Goal: Task Accomplishment & Management: Manage account settings

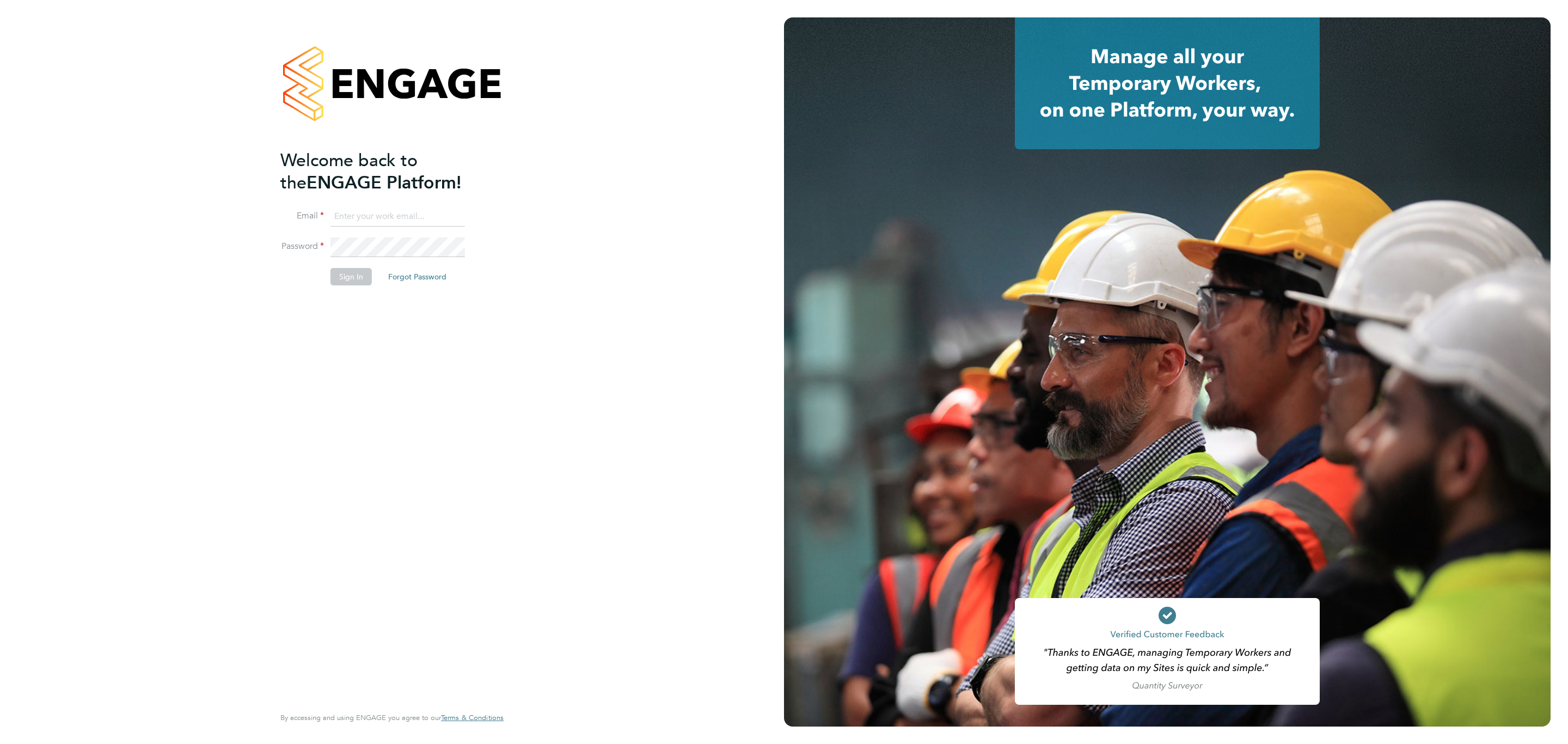
type input "pledingham@psrsolutions.co.uk"
click at [352, 278] on button "Sign In" at bounding box center [351, 276] width 42 height 17
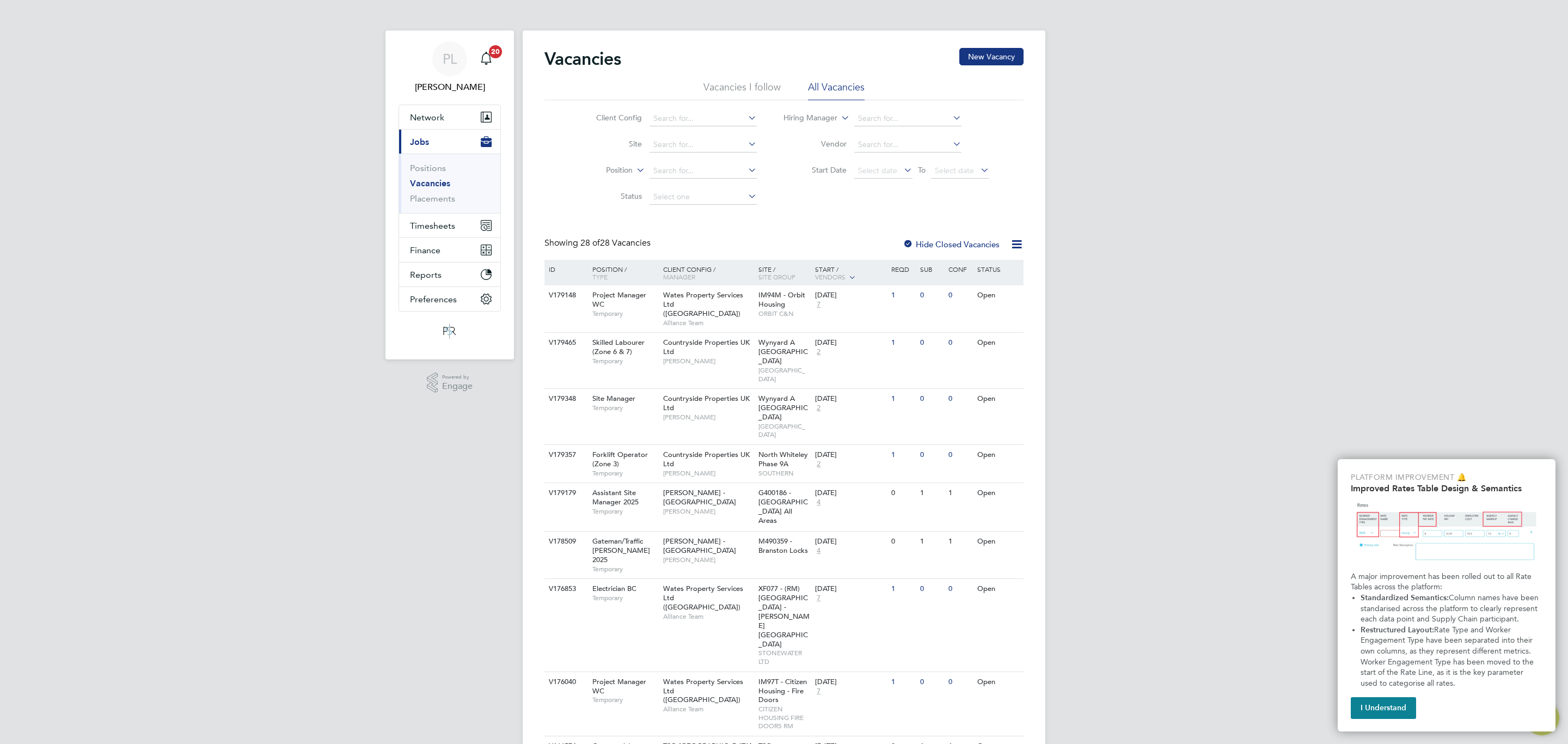
drag, startPoint x: 308, startPoint y: 253, endPoint x: 306, endPoint y: 260, distance: 7.3
click at [431, 221] on span "Timesheets" at bounding box center [433, 225] width 46 height 10
click at [446, 193] on link "Timesheets" at bounding box center [433, 192] width 46 height 10
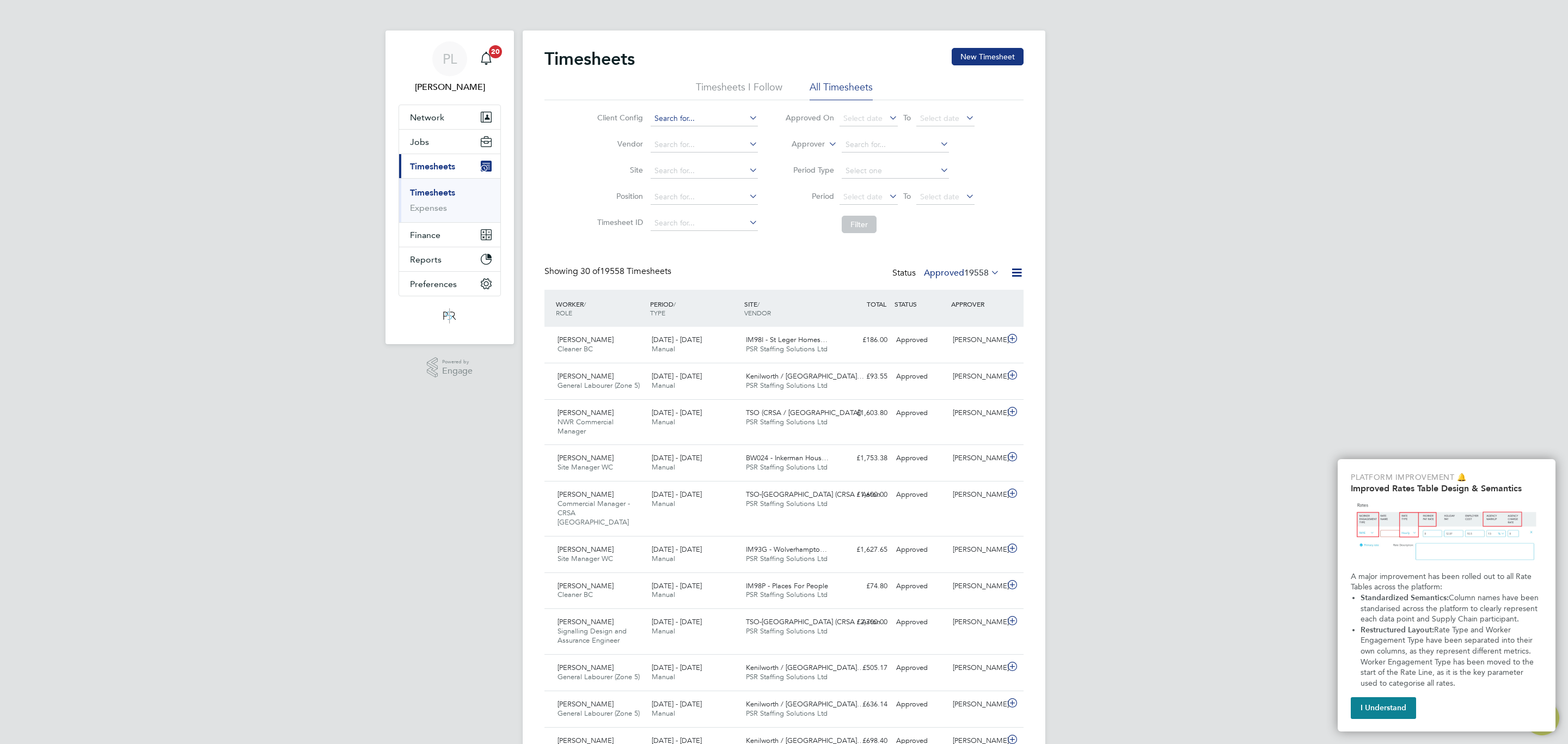
click at [688, 115] on input at bounding box center [704, 119] width 107 height 15
type input "TSO-[GEOGRAPHIC_DATA]"
click at [848, 138] on input at bounding box center [895, 145] width 107 height 15
click at [827, 144] on icon at bounding box center [827, 140] width 0 height 9
click at [811, 157] on li "Worker" at bounding box center [797, 157] width 54 height 14
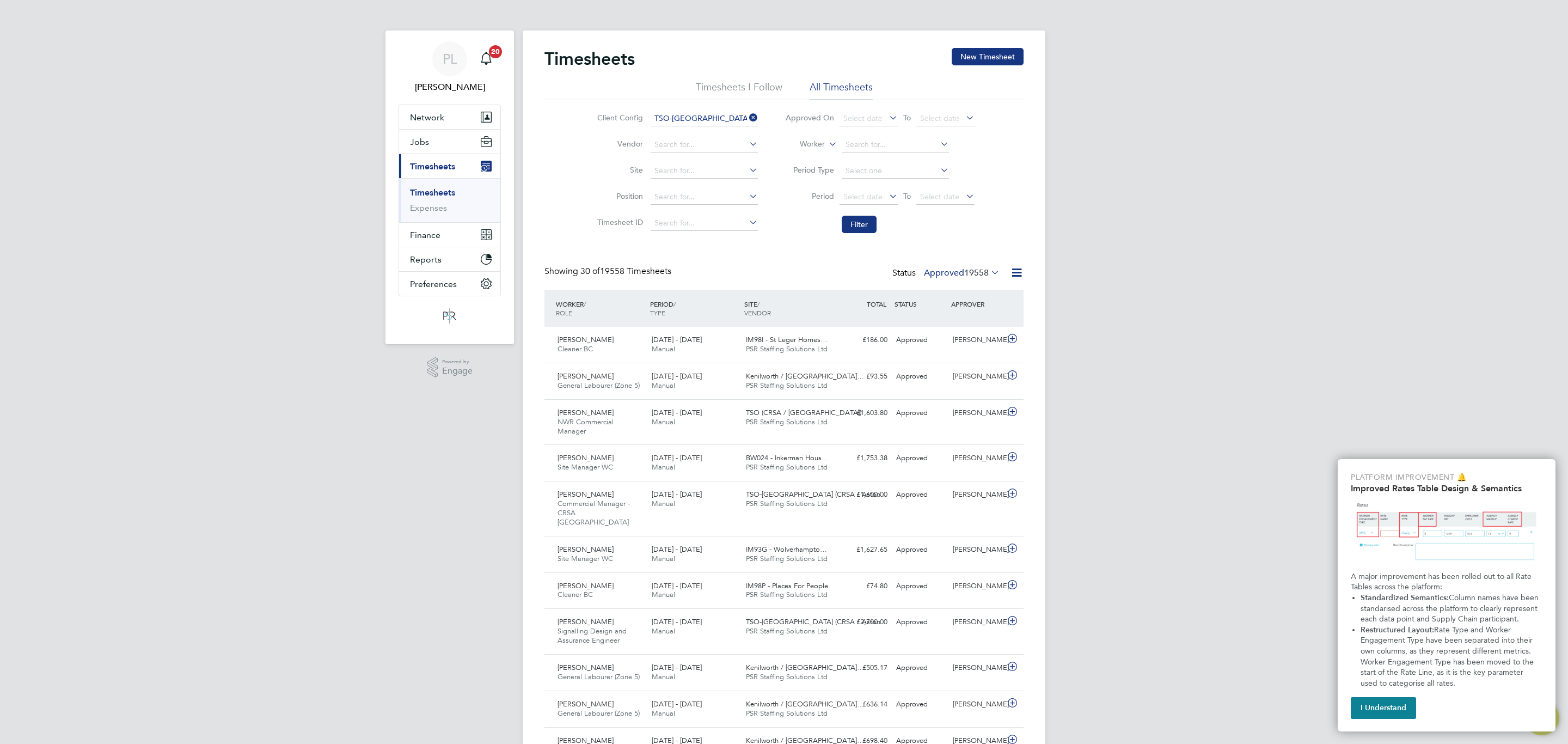
click at [861, 135] on li "Worker" at bounding box center [880, 145] width 216 height 27
click at [858, 139] on input at bounding box center [895, 145] width 107 height 15
click at [854, 158] on b "Mark" at bounding box center [854, 159] width 19 height 9
type input "[PERSON_NAME]"
click at [860, 214] on li "Filter" at bounding box center [880, 224] width 216 height 28
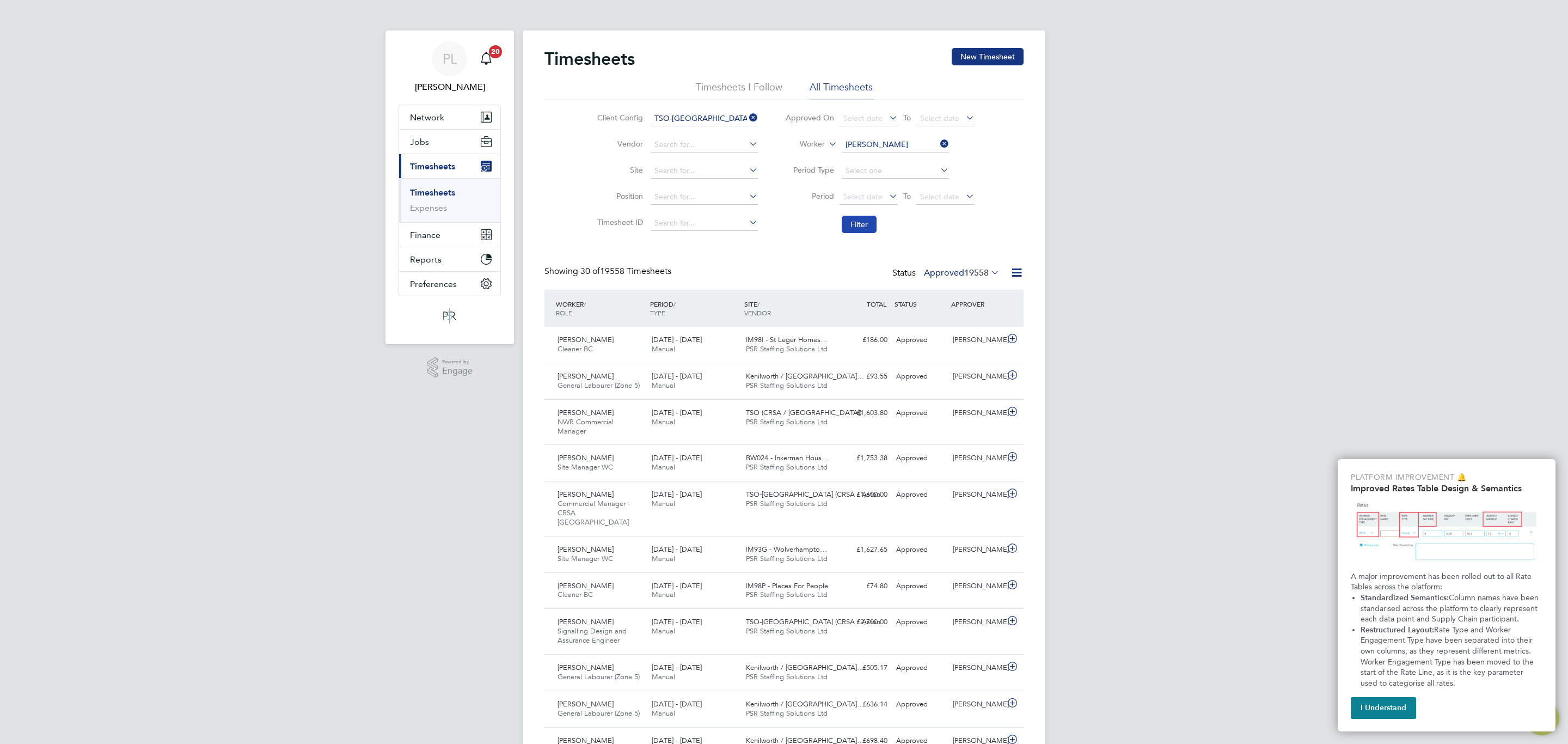
click at [856, 223] on button "Filter" at bounding box center [859, 224] width 35 height 17
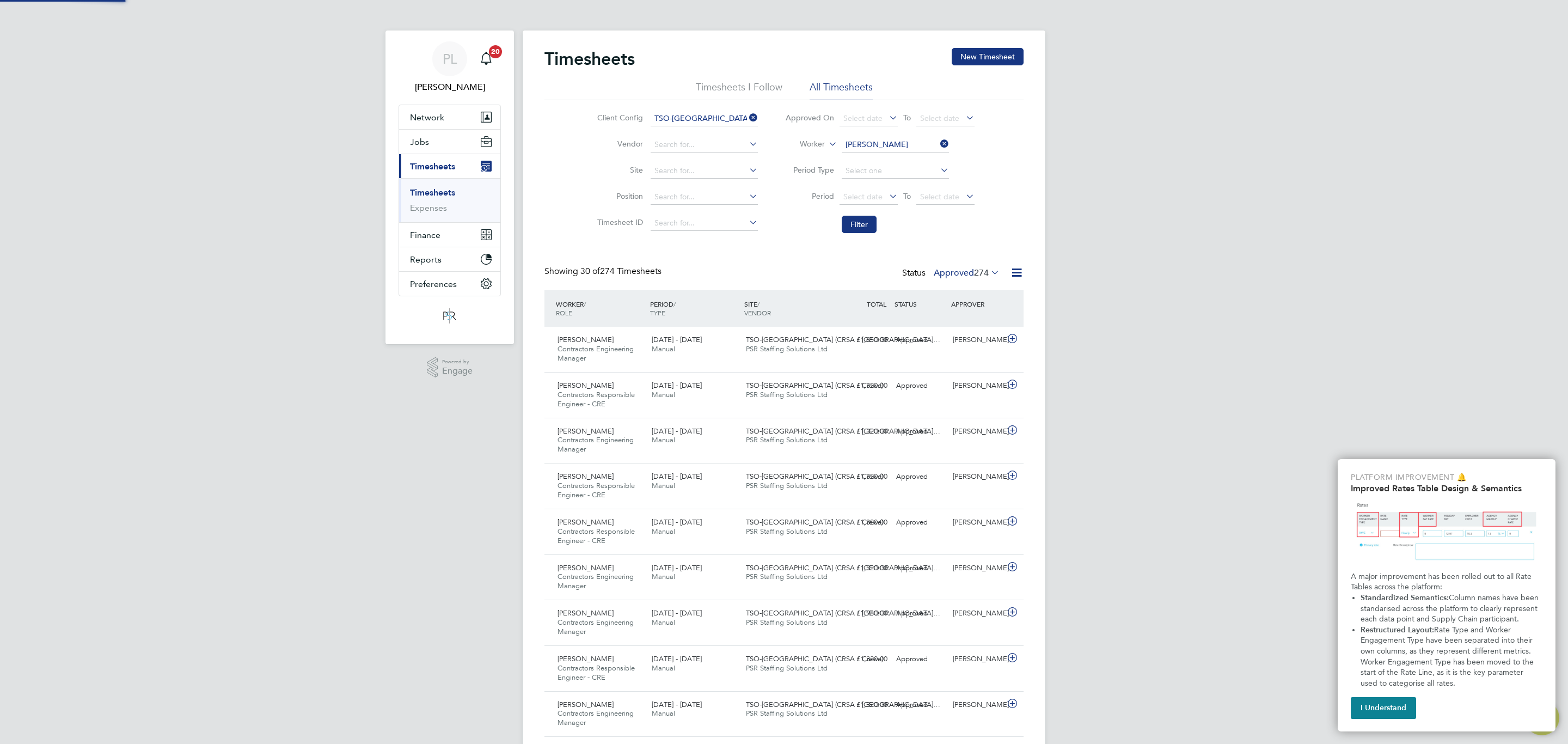
click at [969, 272] on label "Approved 274" at bounding box center [966, 272] width 65 height 10
click at [967, 324] on li "Submitted" at bounding box center [957, 324] width 50 height 15
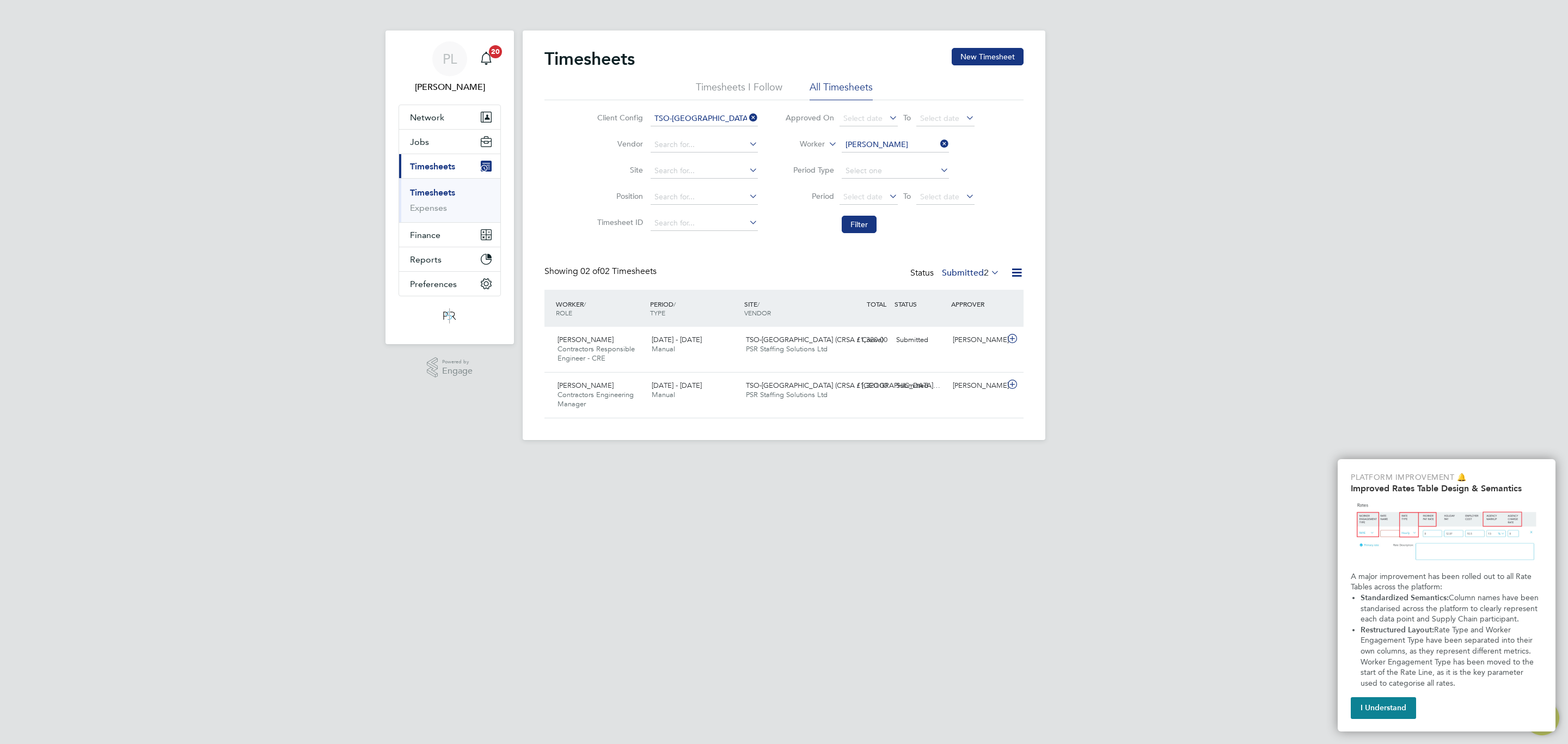
click at [953, 269] on label "Submitted 2" at bounding box center [970, 272] width 58 height 10
click at [956, 335] on li "Approved" at bounding box center [960, 339] width 50 height 15
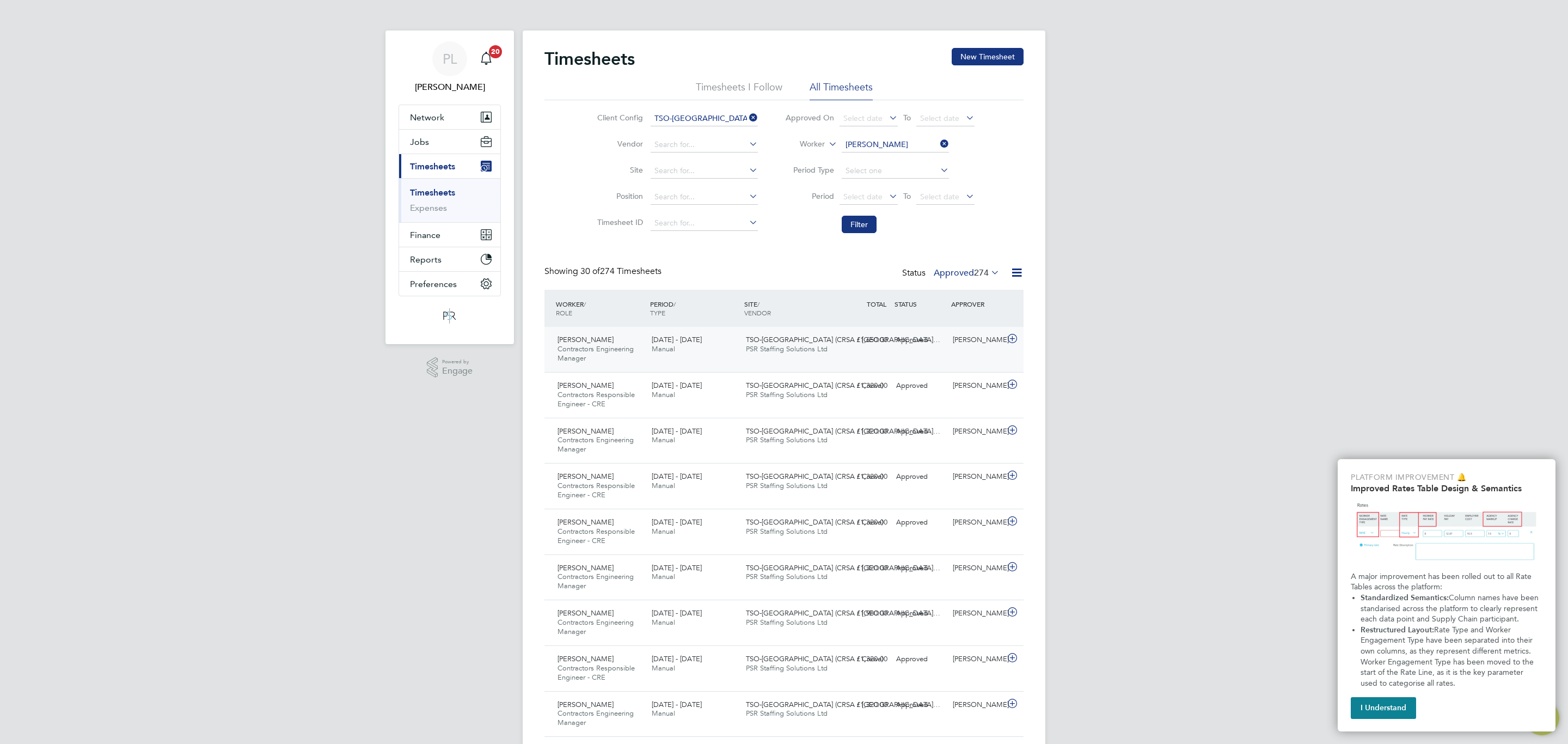
click at [762, 355] on div "TSO-[GEOGRAPHIC_DATA] (CRSA / [GEOGRAPHIC_DATA]… PSR Staffing Solutions Ltd" at bounding box center [788, 344] width 94 height 28
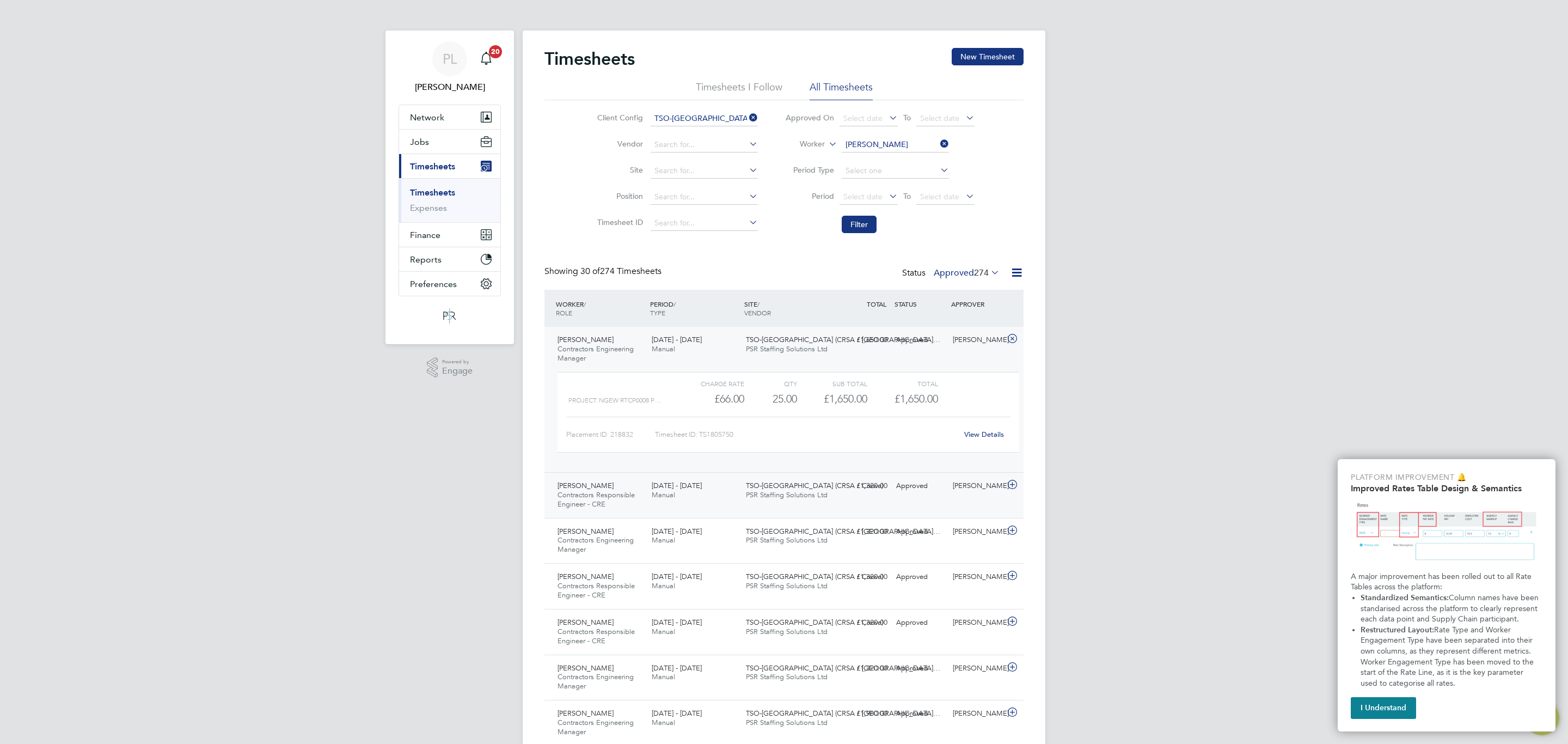
click at [779, 487] on span "TSO-[GEOGRAPHIC_DATA] (CRSA / Crewe)" at bounding box center [814, 486] width 138 height 9
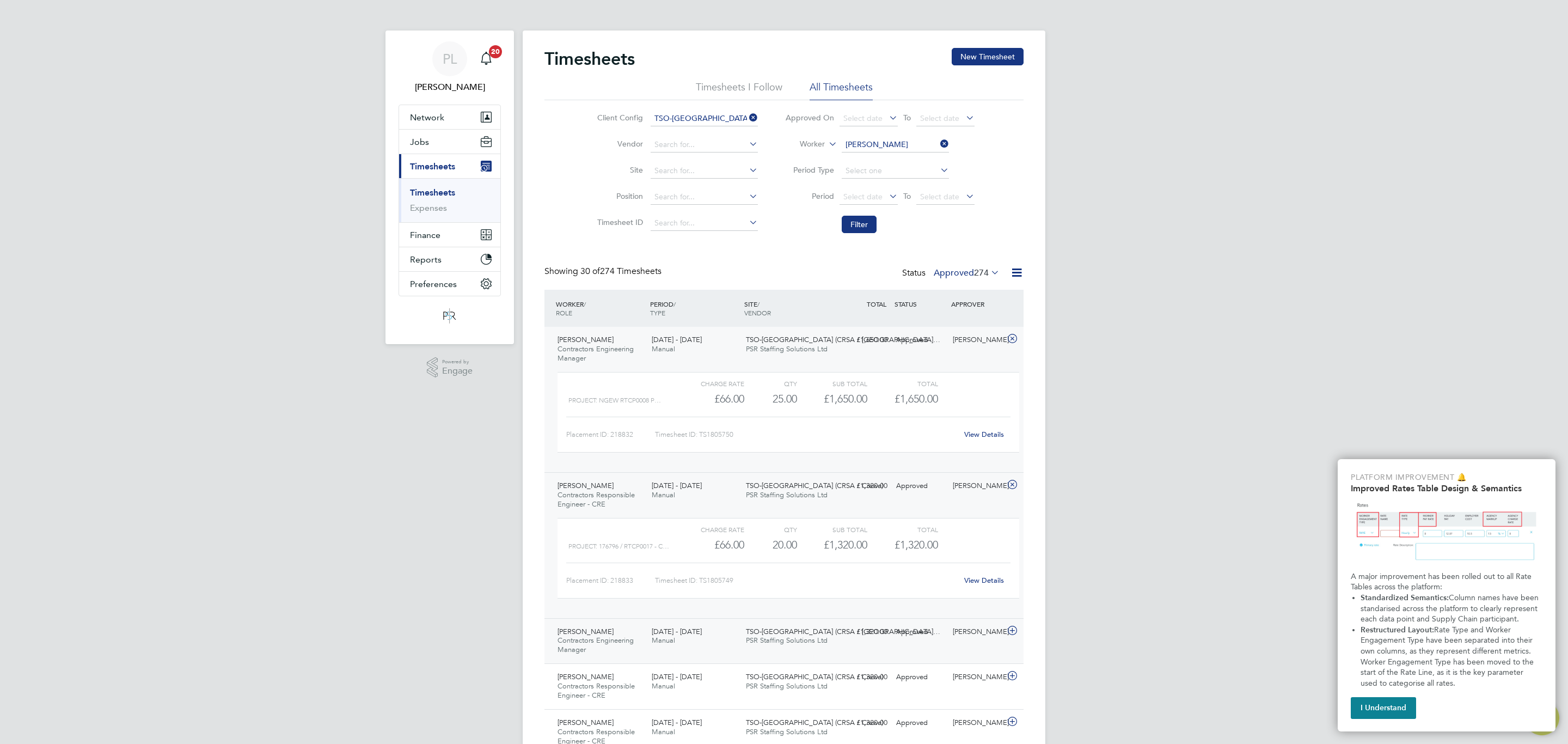
click at [770, 626] on div "[PERSON_NAME] Contractors Engineering Manager [DATE] - [DATE] [DATE] - [DATE] M…" at bounding box center [784, 641] width 479 height 46
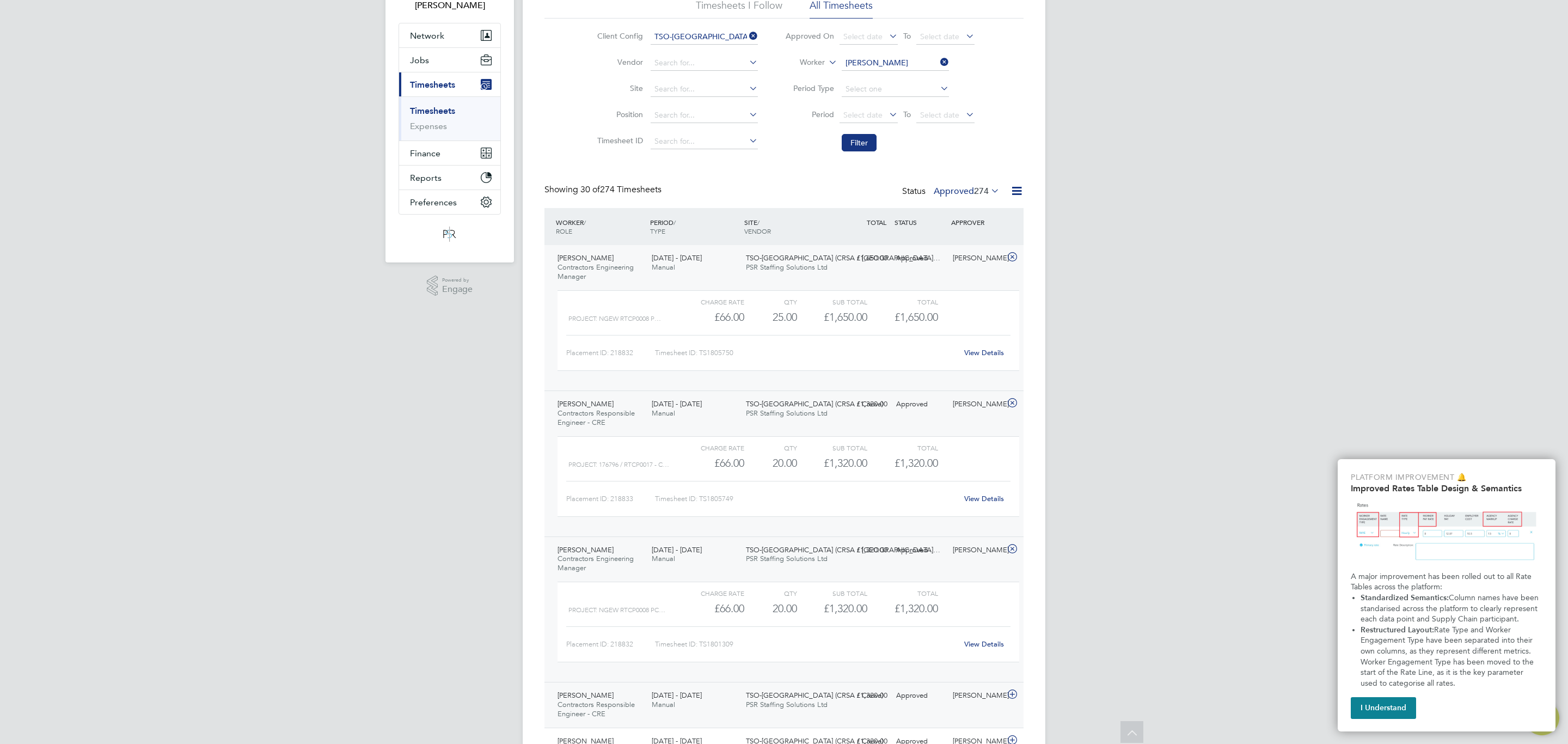
drag, startPoint x: 781, startPoint y: 702, endPoint x: 781, endPoint y: 696, distance: 6.0
click at [781, 699] on span "TSO-[GEOGRAPHIC_DATA] (CRSA / Crewe)" at bounding box center [814, 695] width 138 height 9
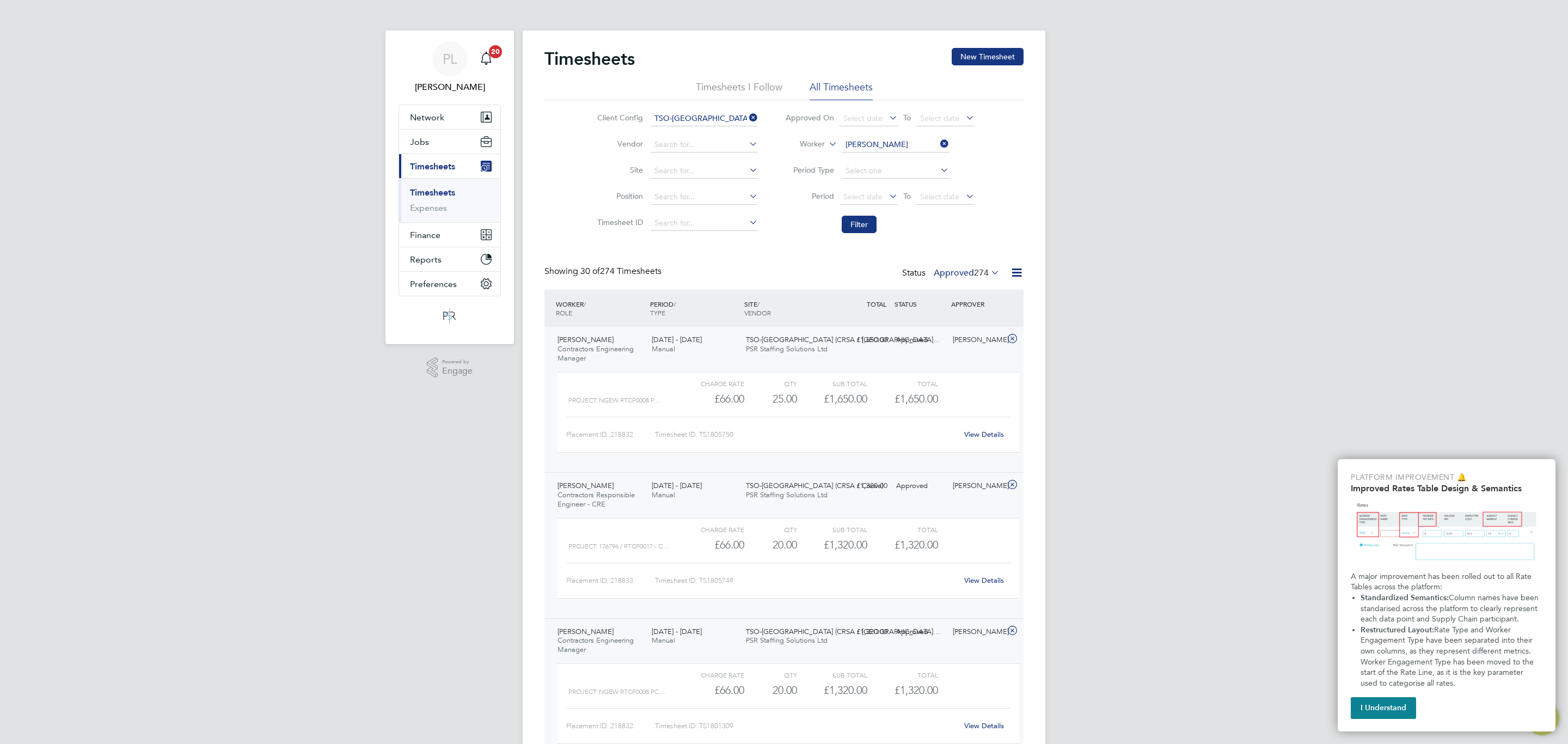
click at [938, 142] on icon at bounding box center [938, 143] width 0 height 15
click at [858, 221] on button "Filter" at bounding box center [859, 224] width 35 height 17
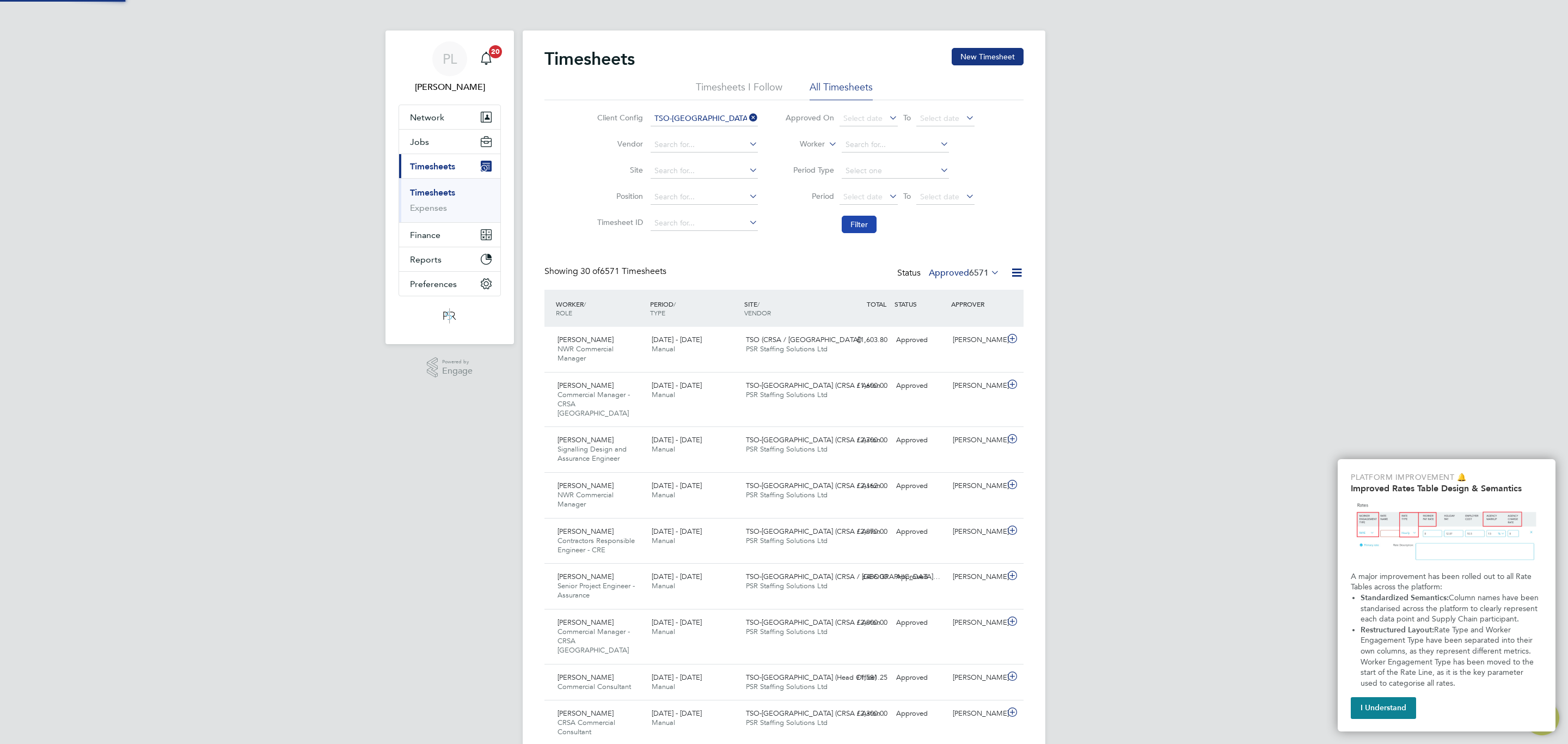
scroll to position [36, 95]
click at [977, 269] on span "6571" at bounding box center [979, 272] width 20 height 10
click at [943, 317] on li "Submitted" at bounding box center [949, 324] width 50 height 15
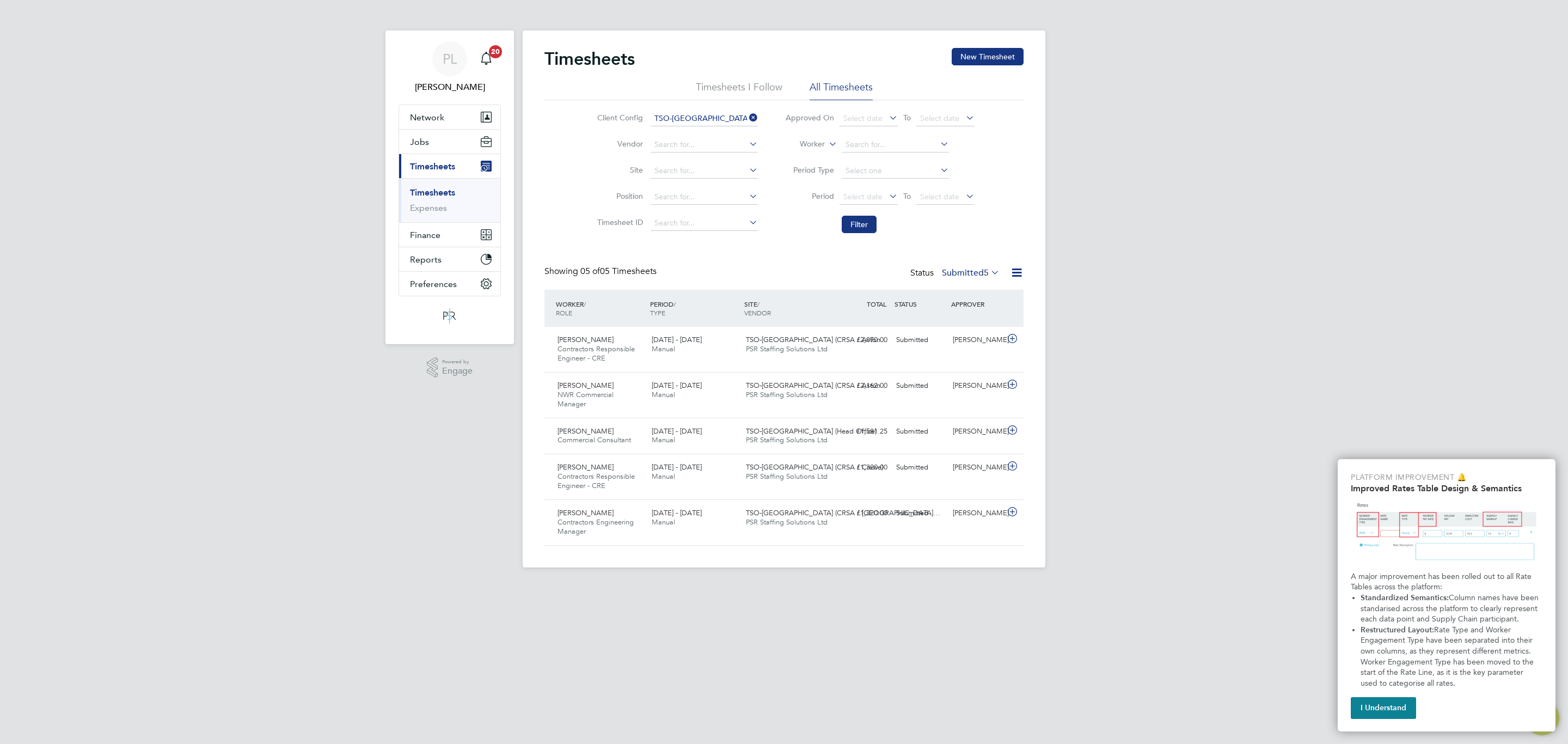
click at [984, 271] on span "5" at bounding box center [986, 272] width 5 height 10
click at [944, 337] on li "Approved" at bounding box center [956, 339] width 50 height 15
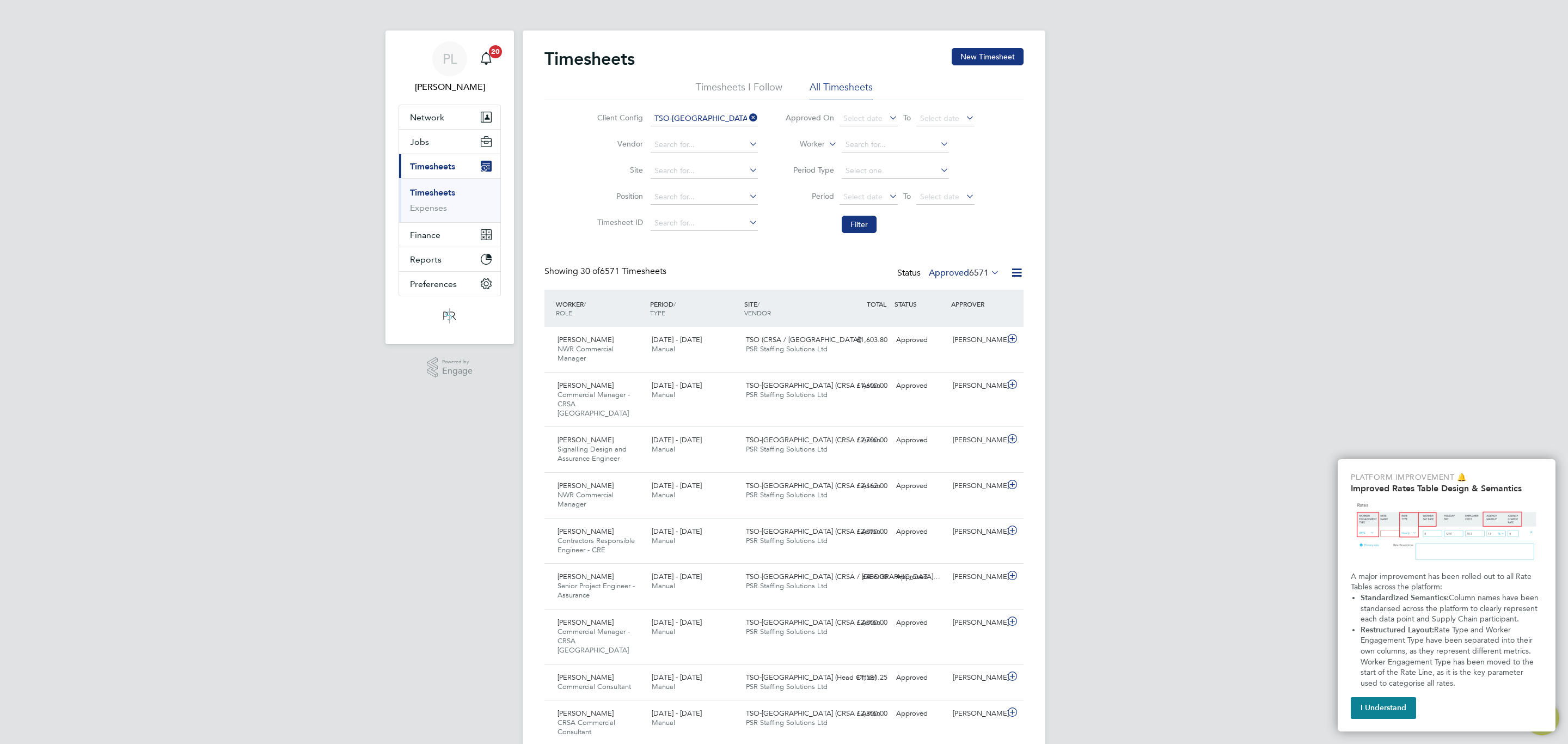
click at [973, 270] on span "6571" at bounding box center [979, 272] width 20 height 10
click at [969, 271] on span "6571" at bounding box center [979, 272] width 20 height 10
click at [852, 224] on button "Filter" at bounding box center [859, 224] width 35 height 17
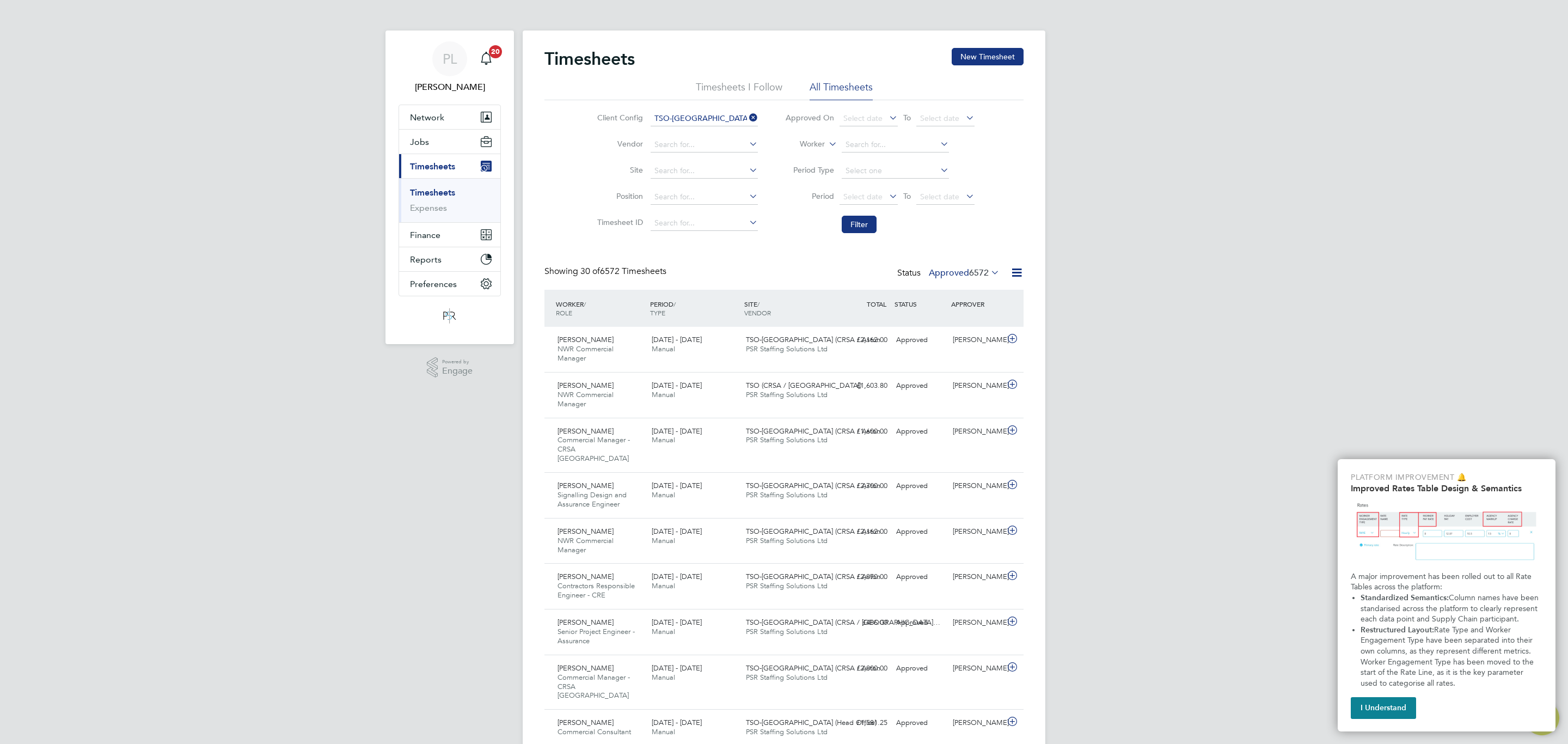
click at [964, 272] on label "Approved 6572" at bounding box center [964, 272] width 71 height 10
click at [949, 323] on li "Submitted" at bounding box center [949, 324] width 50 height 15
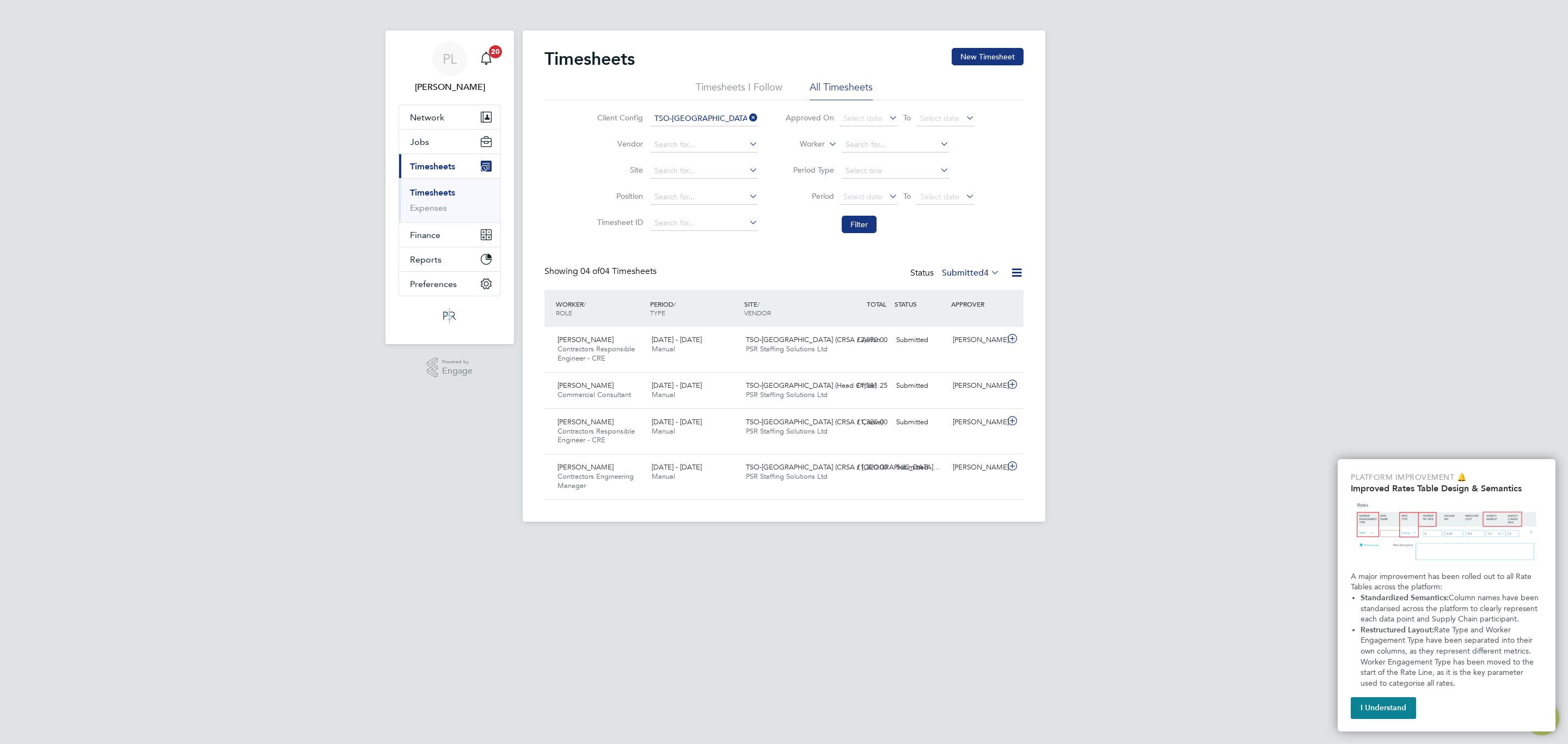
click at [965, 267] on div "Status Submitted 4" at bounding box center [956, 273] width 91 height 15
click at [972, 275] on label "Submitted 4" at bounding box center [970, 272] width 58 height 10
click at [353, 435] on div "PL [PERSON_NAME] Notifications 20 Applications: Network Team Members Businesses…" at bounding box center [784, 270] width 1568 height 539
click at [961, 270] on label "Submitted 4" at bounding box center [970, 272] width 58 height 10
click at [956, 337] on li "Approved" at bounding box center [956, 339] width 50 height 15
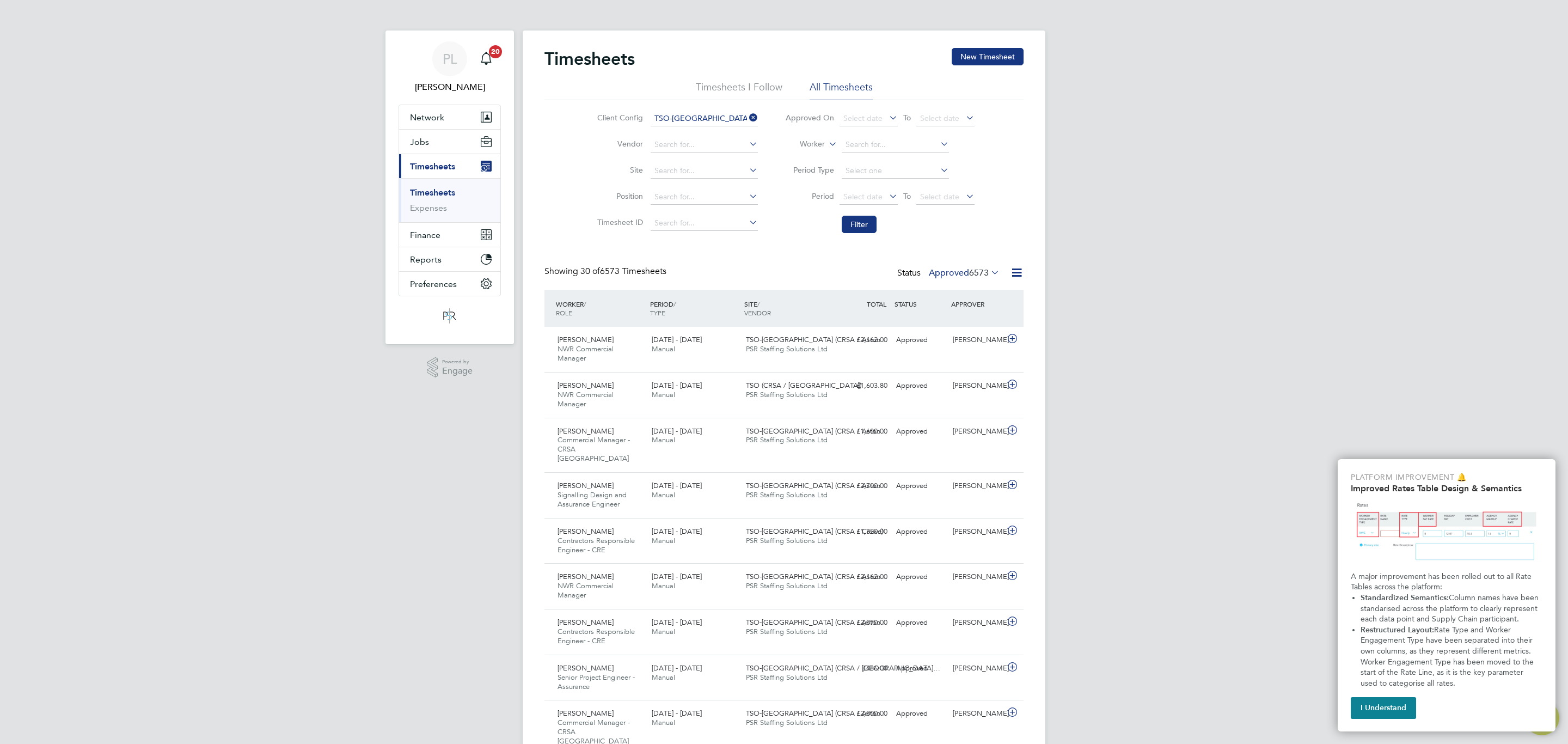
click at [827, 140] on icon at bounding box center [827, 140] width 0 height 9
drag, startPoint x: 788, startPoint y: 154, endPoint x: 874, endPoint y: 143, distance: 86.7
click at [795, 151] on li "Worker" at bounding box center [797, 157] width 54 height 14
click at [874, 142] on input at bounding box center [895, 145] width 107 height 15
type input "[PERSON_NAME]"
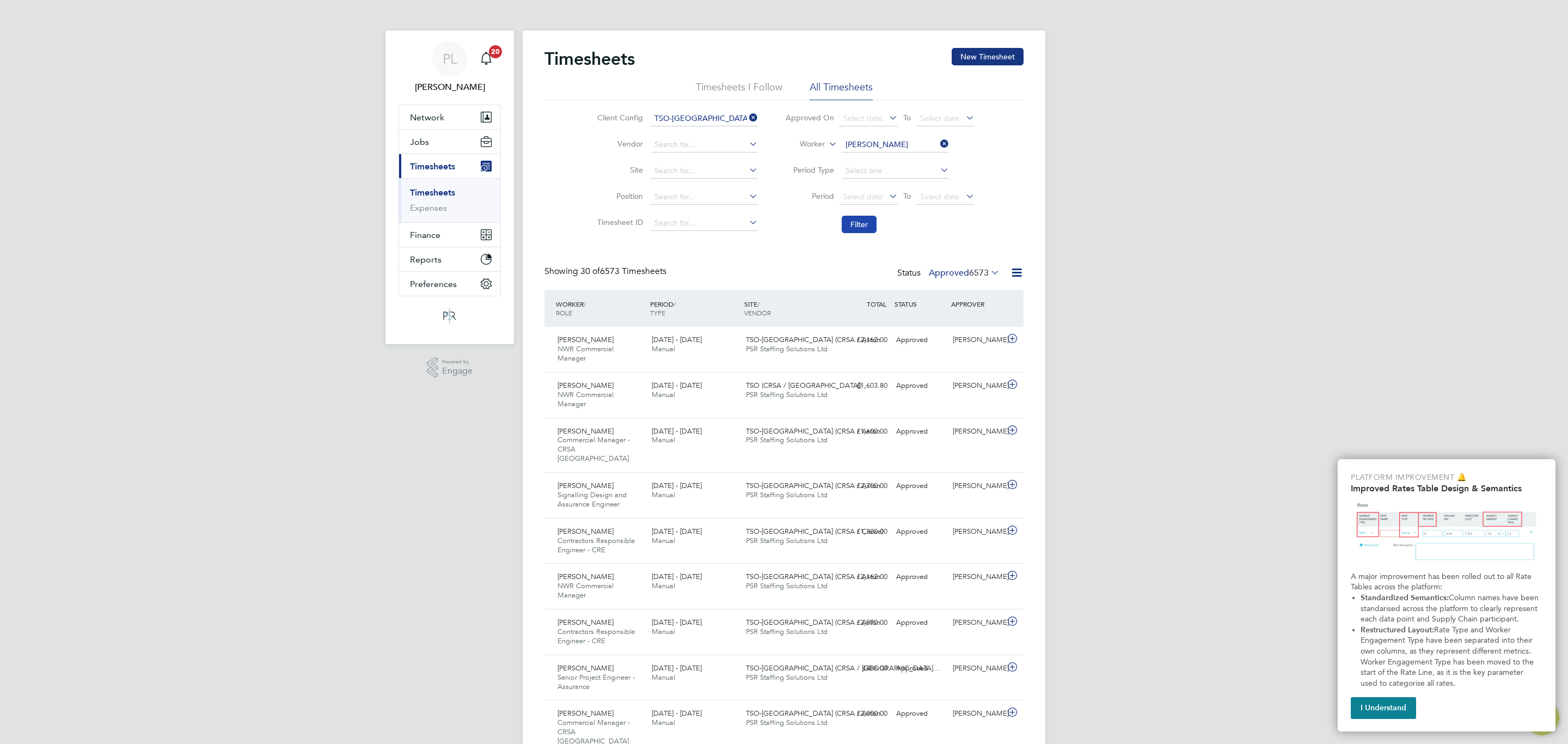
click at [849, 224] on button "Filter" at bounding box center [859, 224] width 35 height 17
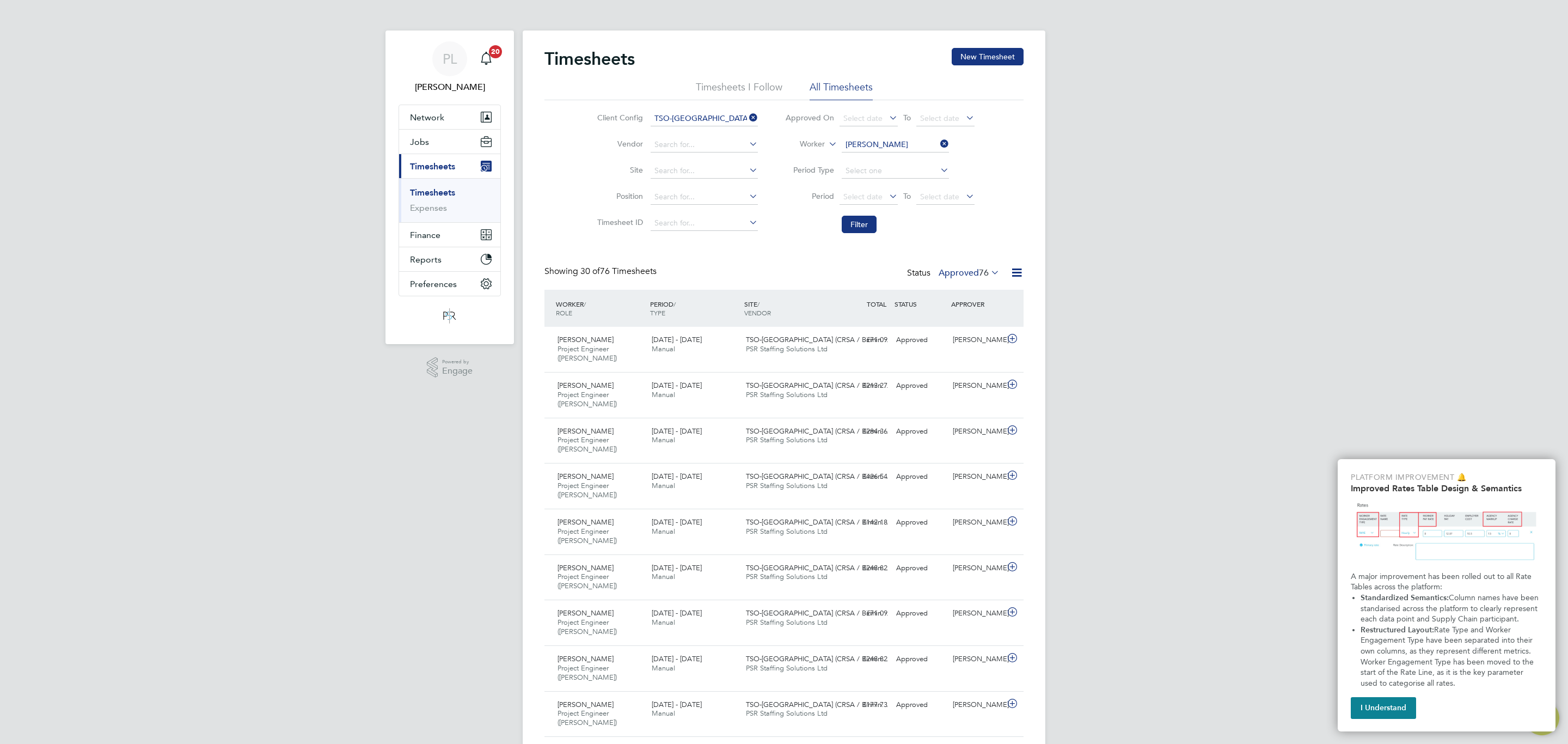
click at [959, 271] on label "Approved 76" at bounding box center [969, 272] width 61 height 10
click at [881, 140] on input at bounding box center [895, 145] width 107 height 15
type input "[PERSON_NAME]"
click at [838, 217] on li "Filter" at bounding box center [880, 224] width 216 height 28
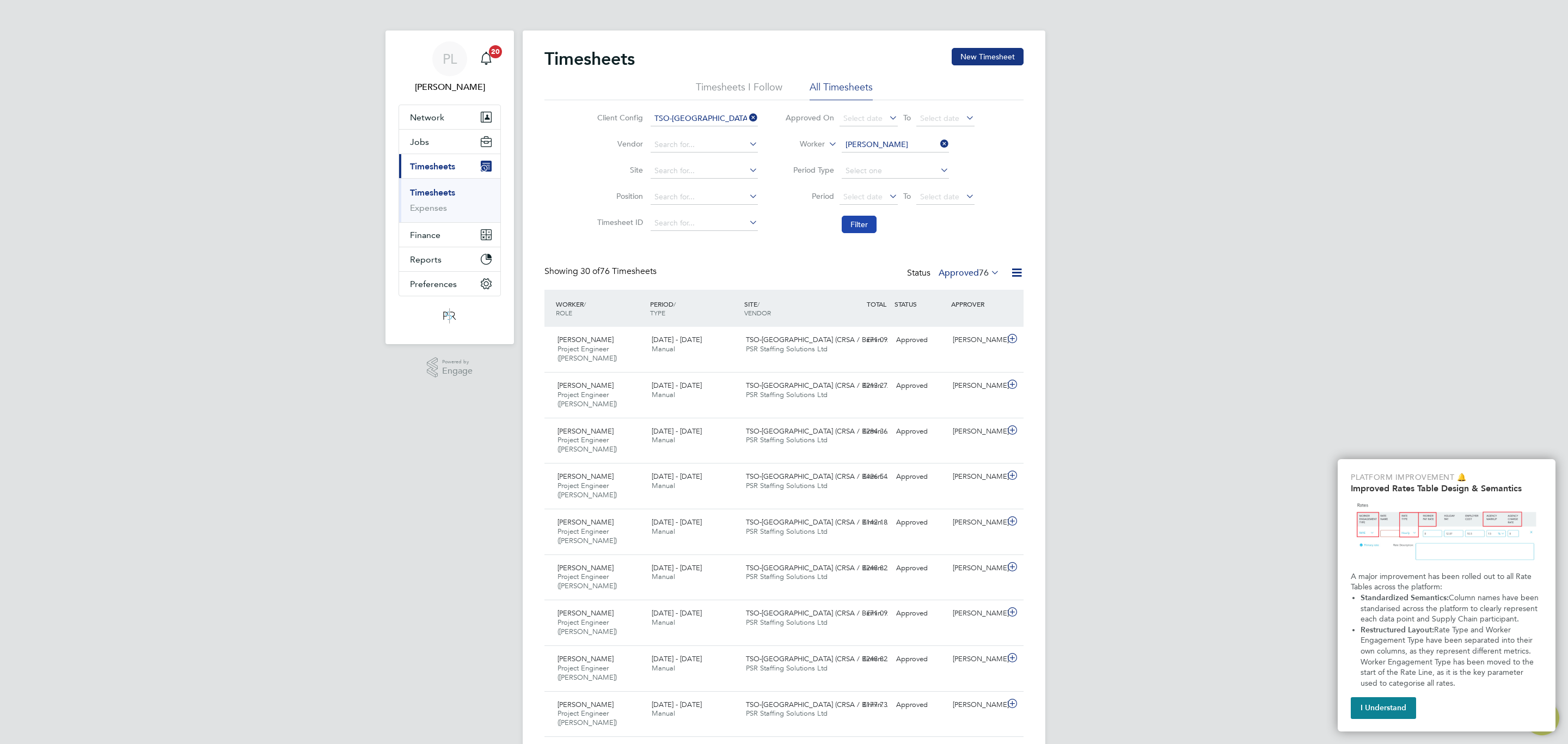
click at [867, 224] on button "Filter" at bounding box center [859, 224] width 35 height 17
click at [948, 358] on div "[PERSON_NAME] Senior Project Engineer - Assurance [DATE] - [DATE] [DATE] - [DAT…" at bounding box center [784, 349] width 479 height 46
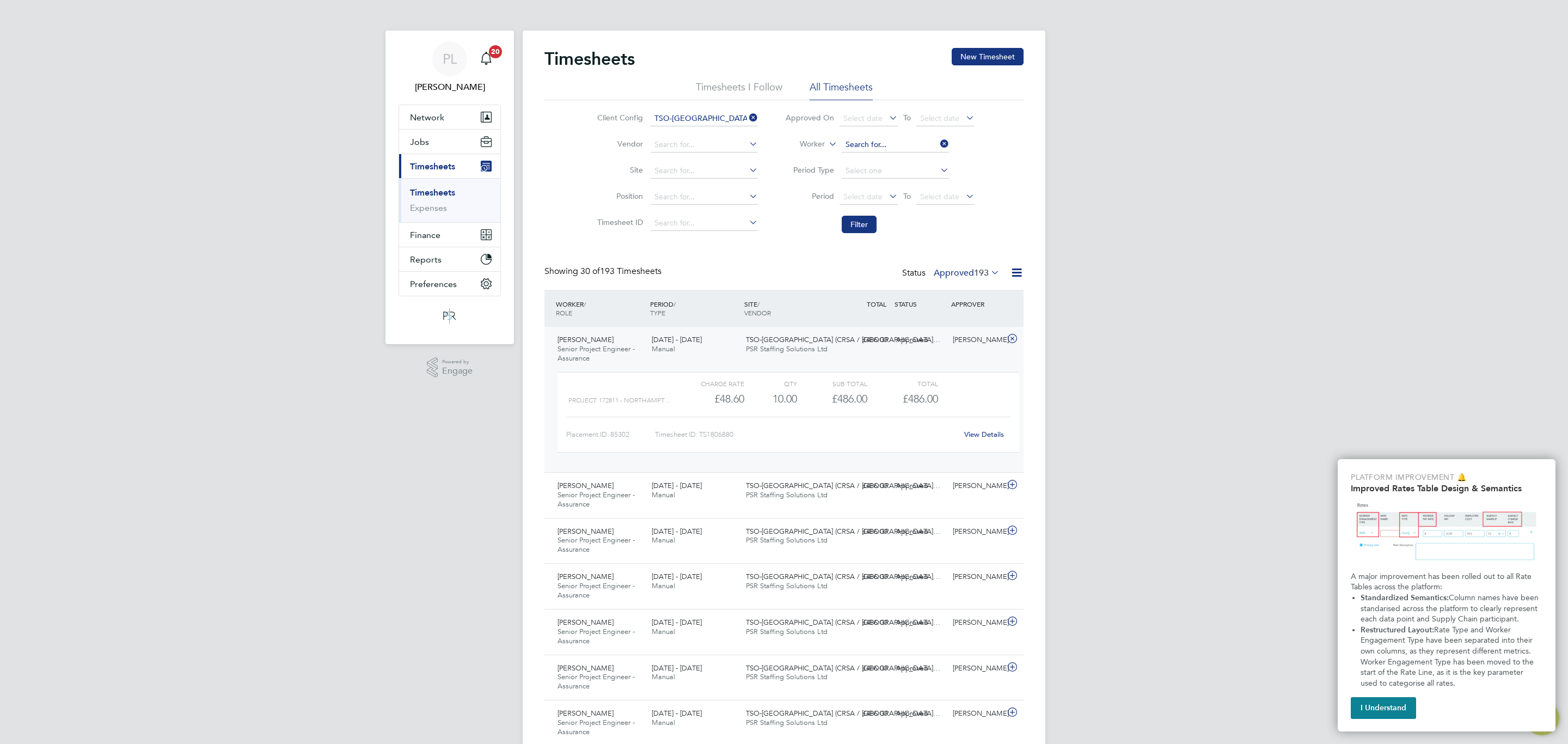
click at [867, 140] on input at bounding box center [895, 145] width 107 height 15
type input "[PERSON_NAME]"
click at [856, 225] on button "Filter" at bounding box center [859, 224] width 35 height 17
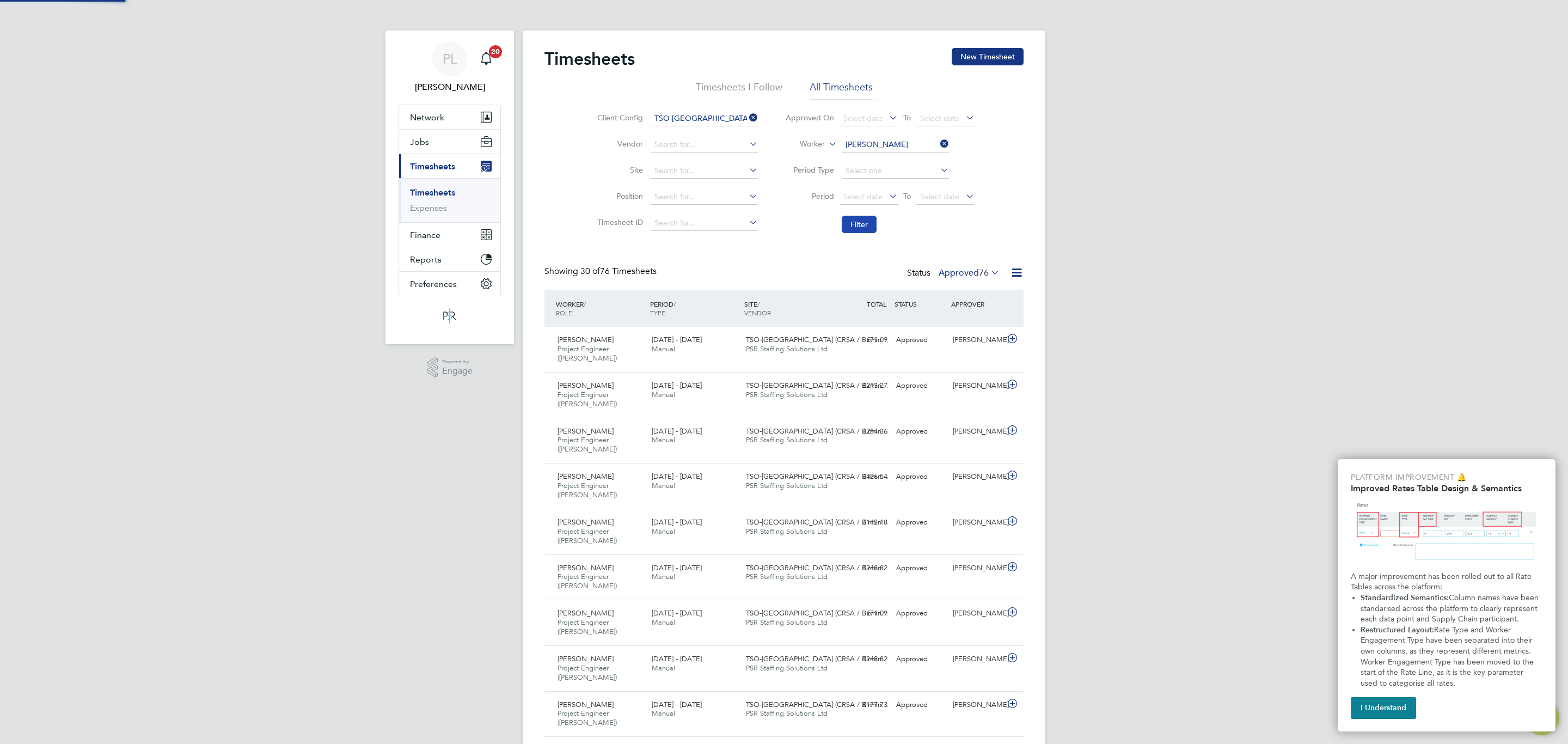
scroll to position [28, 95]
click at [819, 344] on span "TSO-[GEOGRAPHIC_DATA] (CRSA / Birmin…" at bounding box center [817, 340] width 142 height 9
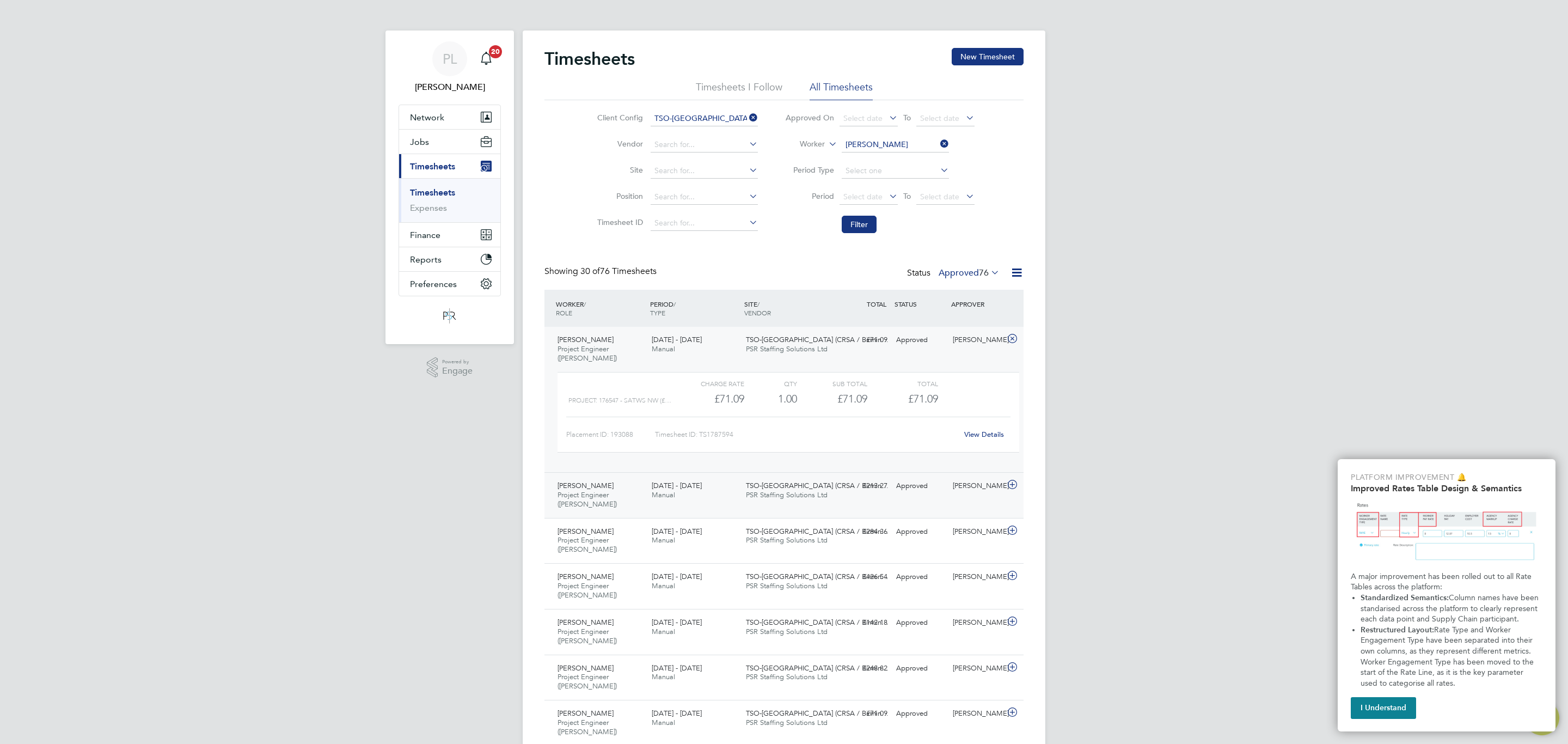
click at [822, 481] on span "TSO-[GEOGRAPHIC_DATA] (CRSA / Birmin…" at bounding box center [817, 486] width 142 height 9
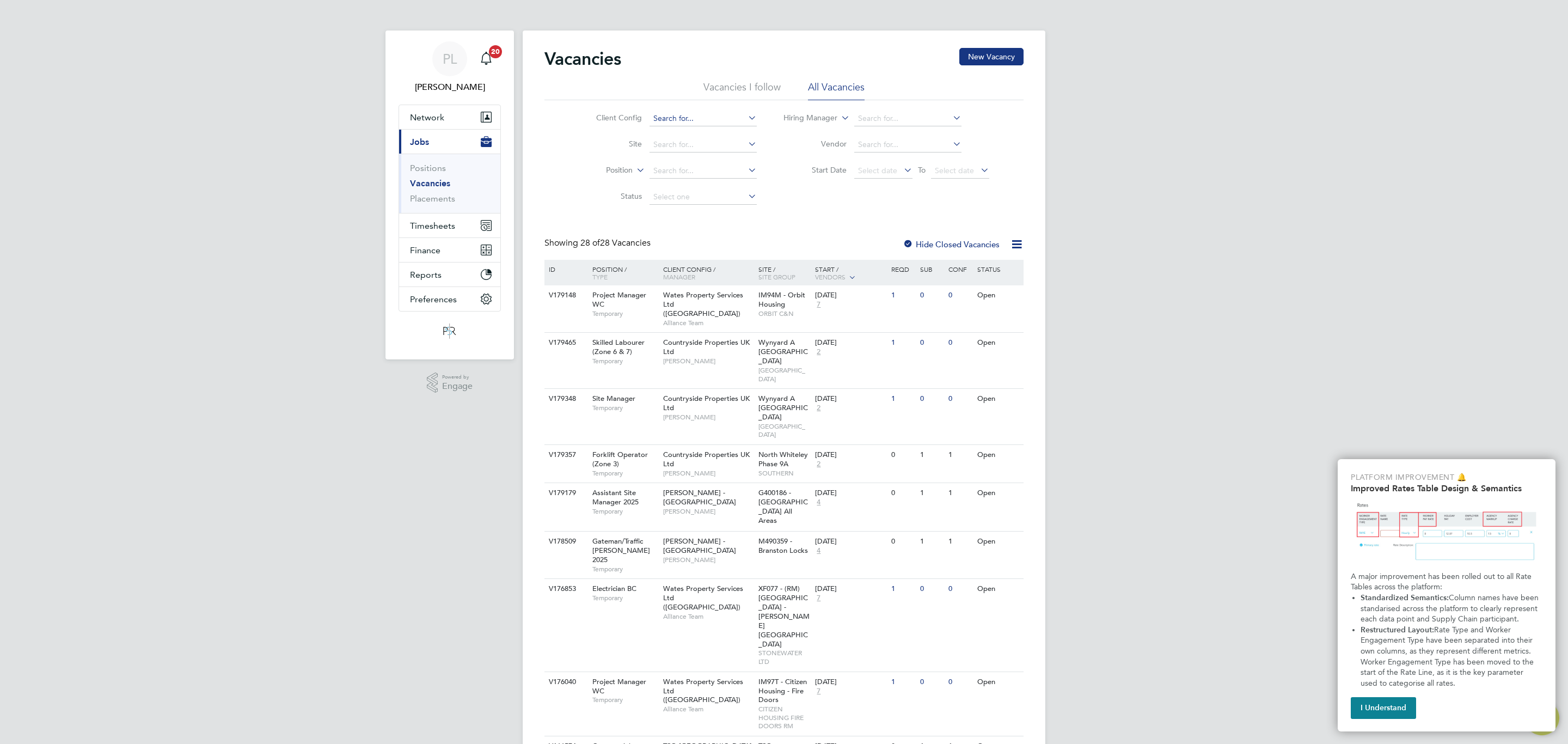
click at [672, 118] on input at bounding box center [702, 119] width 107 height 15
type input "TSO-[GEOGRAPHIC_DATA]"
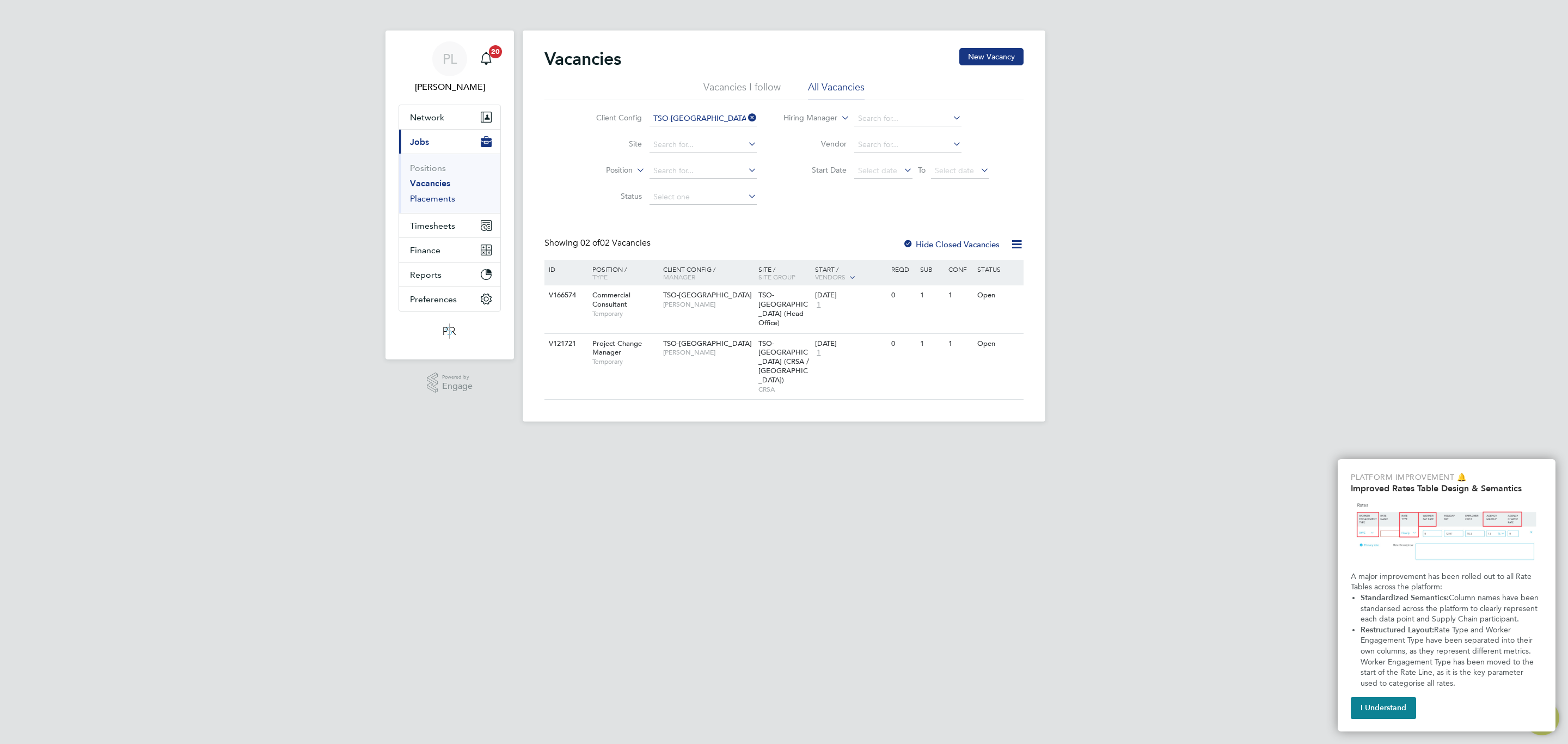
click at [435, 196] on link "Placements" at bounding box center [433, 198] width 46 height 10
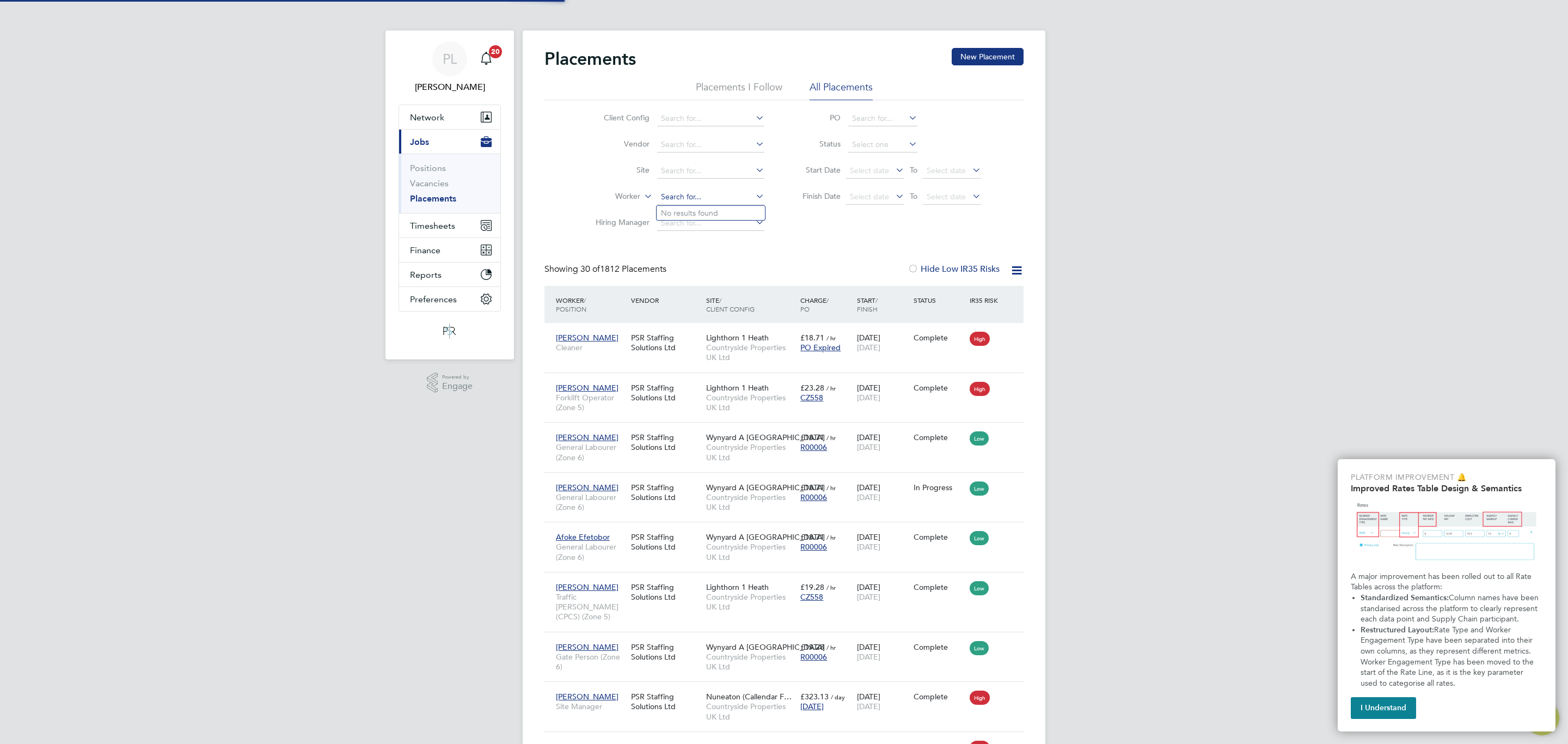
click at [694, 190] on input at bounding box center [710, 197] width 107 height 15
type input "[PERSON_NAME]"
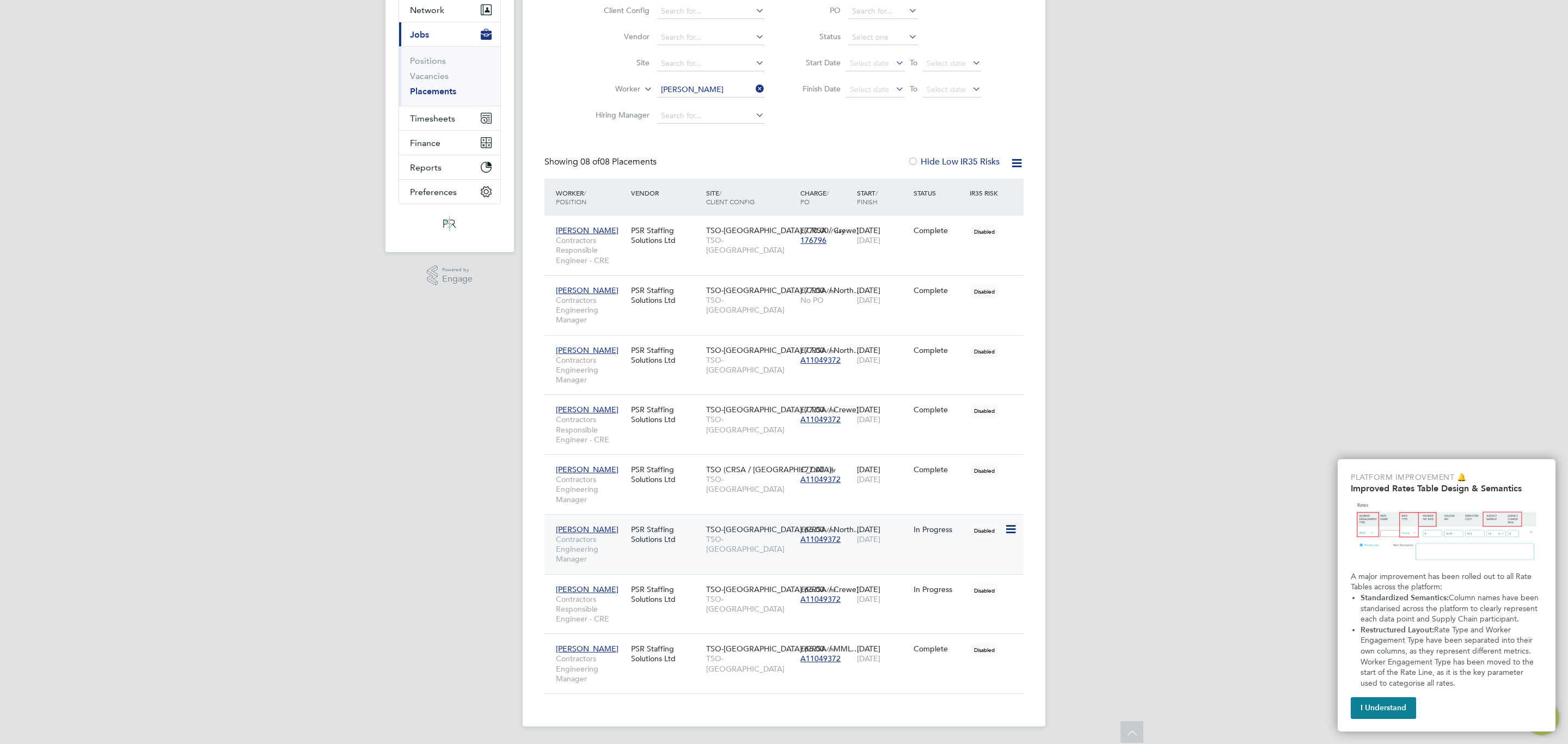
click at [733, 535] on span "TSO-[GEOGRAPHIC_DATA]" at bounding box center [751, 544] width 89 height 20
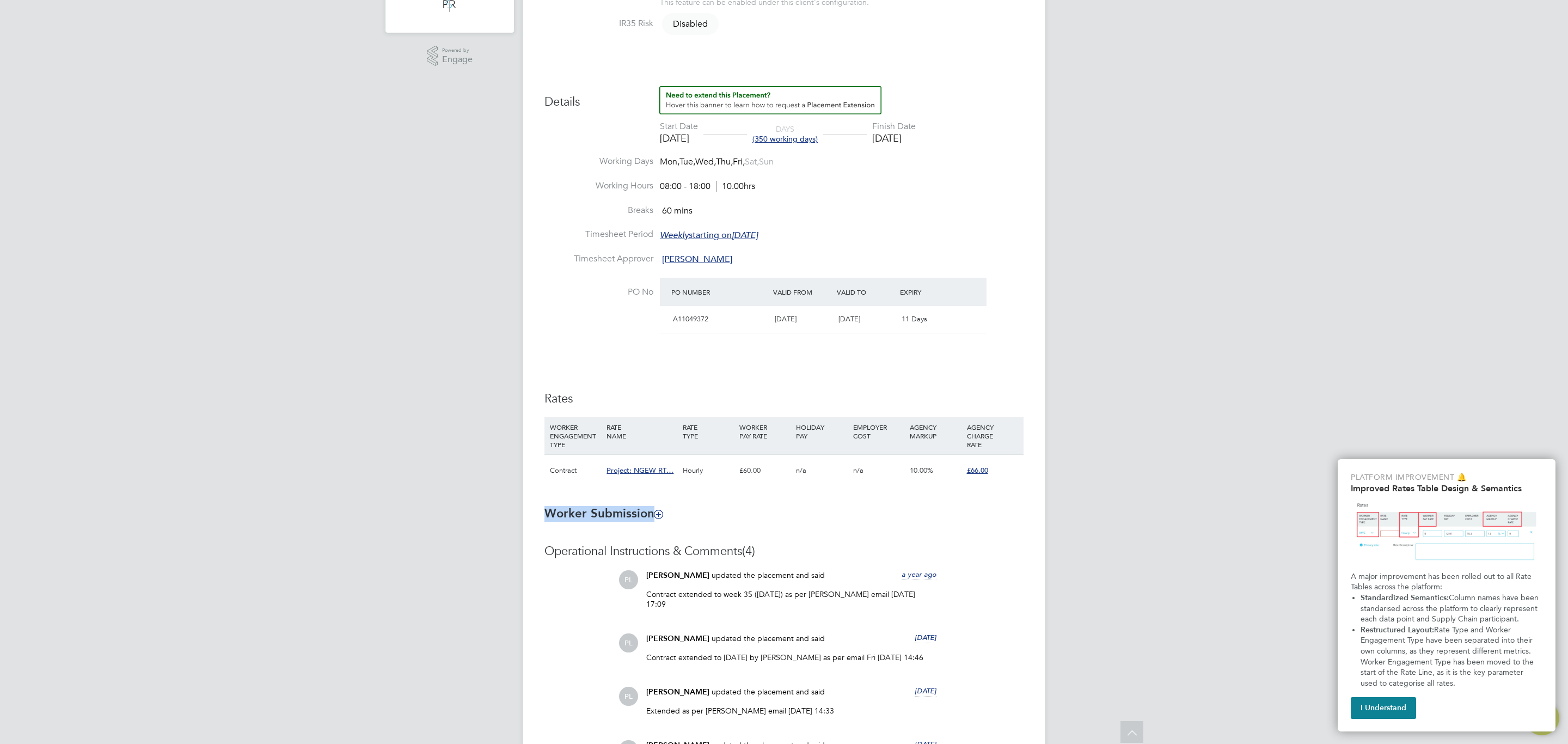
drag, startPoint x: 999, startPoint y: 473, endPoint x: 938, endPoint y: 500, distance: 66.7
click at [938, 500] on ng-form "Placement IR35 Determination IR35 Status Disabled for this client. This feature…" at bounding box center [784, 433] width 479 height 1004
click at [926, 507] on h3 "Worker Submission" at bounding box center [784, 513] width 479 height 16
click at [829, 494] on li "WORKER ENGAGEMENT TYPE RATE NAME RATE TYPE WORKER PAY RATE HOLIDAY PAY EMPLOYER…" at bounding box center [784, 456] width 479 height 80
